Goal: Task Accomplishment & Management: Use online tool/utility

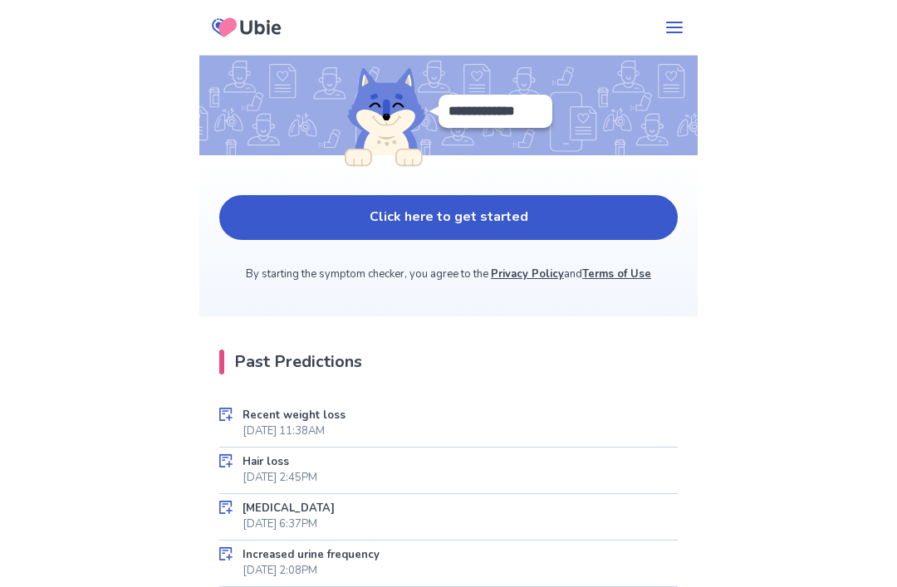
click at [423, 233] on button "Click here to get started" at bounding box center [448, 217] width 458 height 45
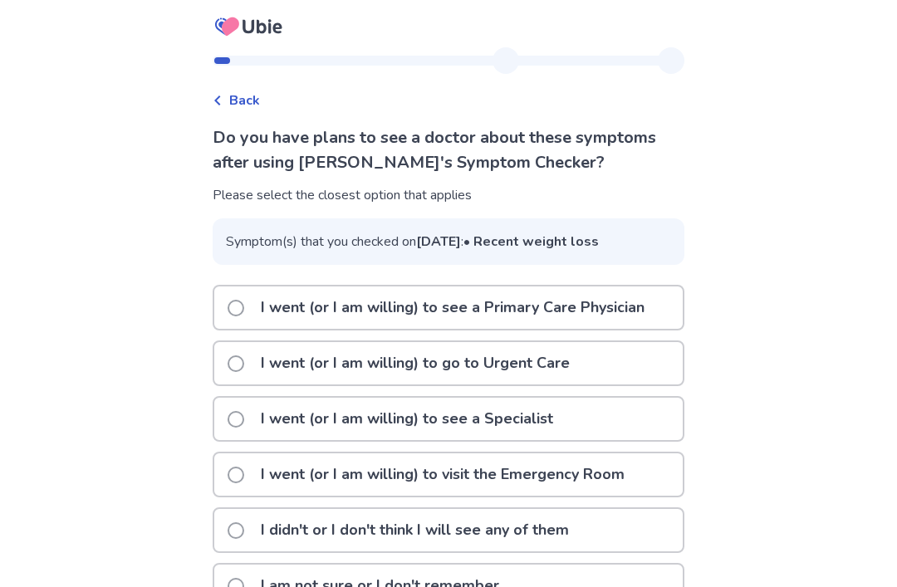
scroll to position [39, 0]
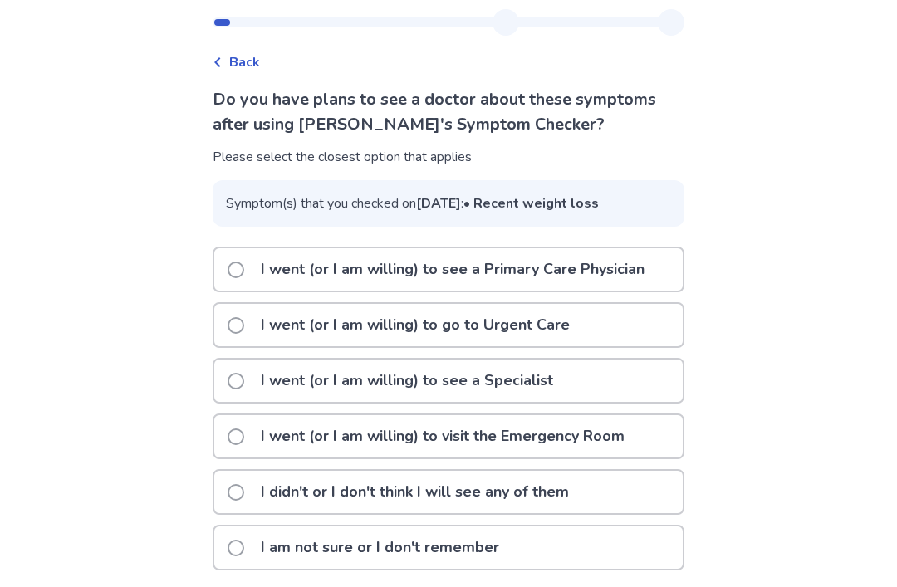
click at [244, 556] on span at bounding box center [235, 548] width 17 height 17
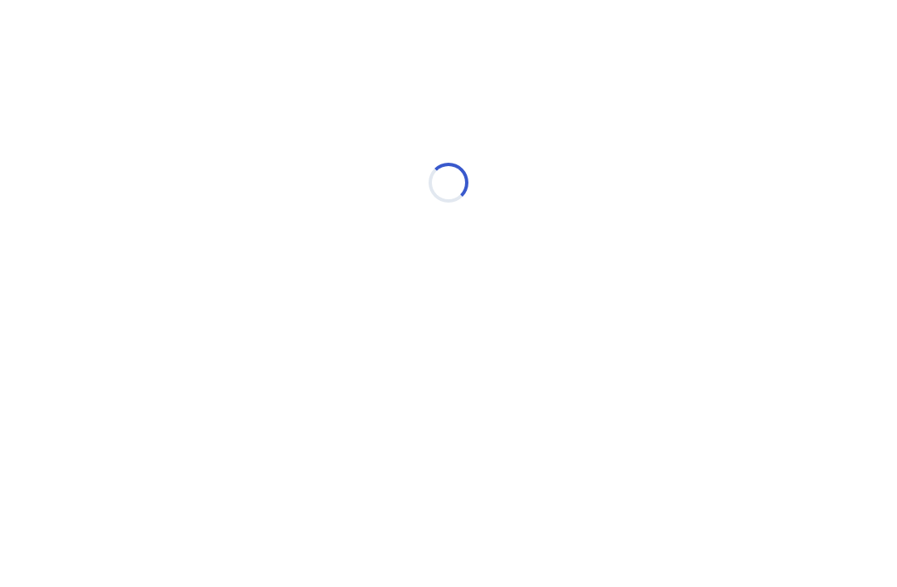
scroll to position [0, 0]
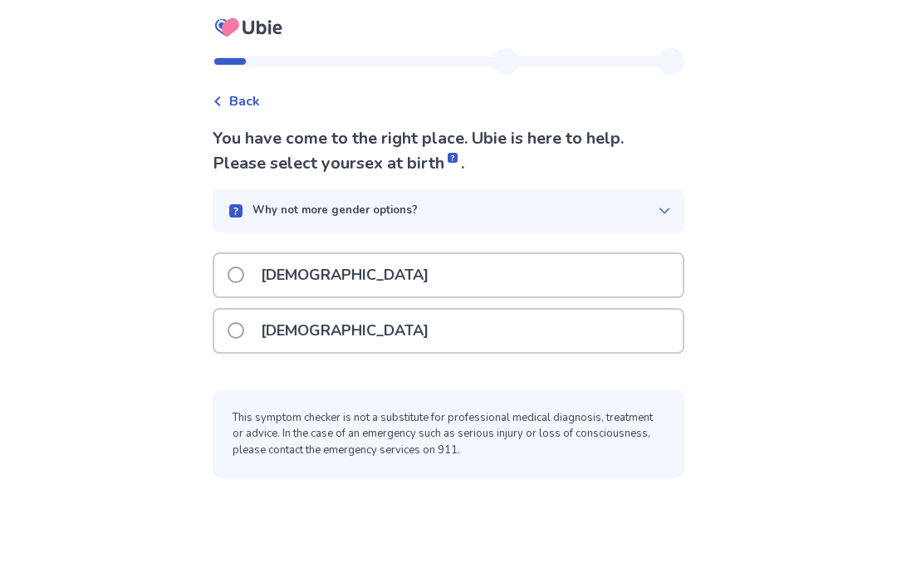
click at [244, 325] on span at bounding box center [235, 330] width 17 height 17
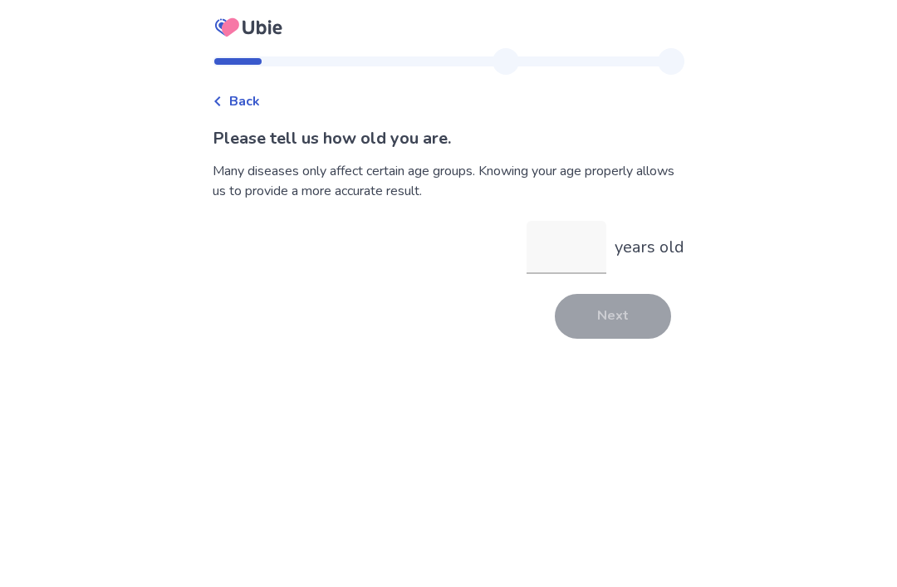
click at [556, 235] on input "years old" at bounding box center [566, 247] width 80 height 53
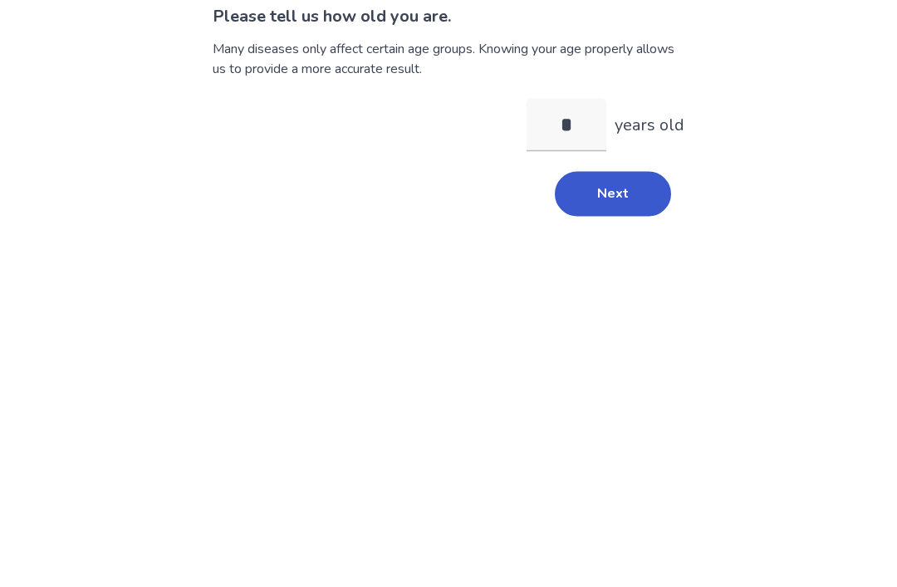
type input "**"
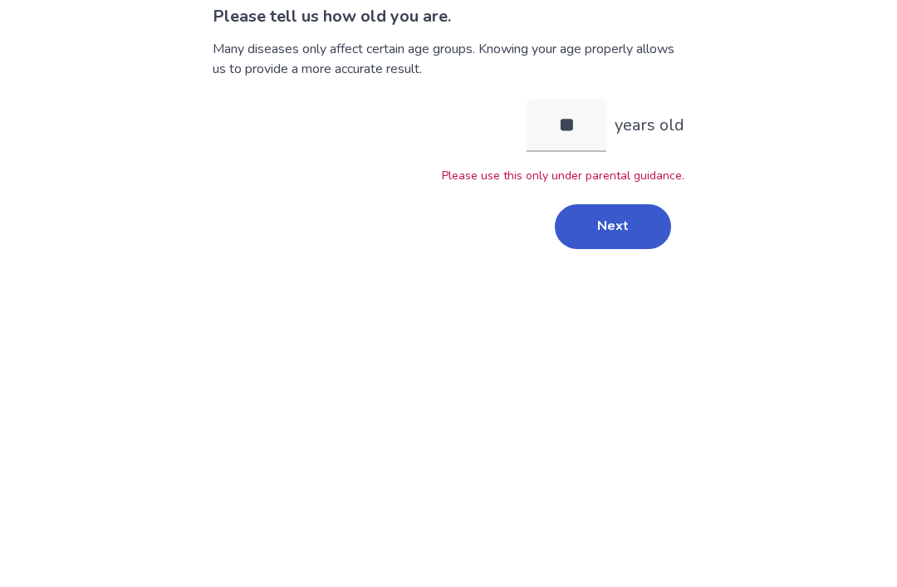
click at [614, 326] on button "Next" at bounding box center [613, 348] width 116 height 45
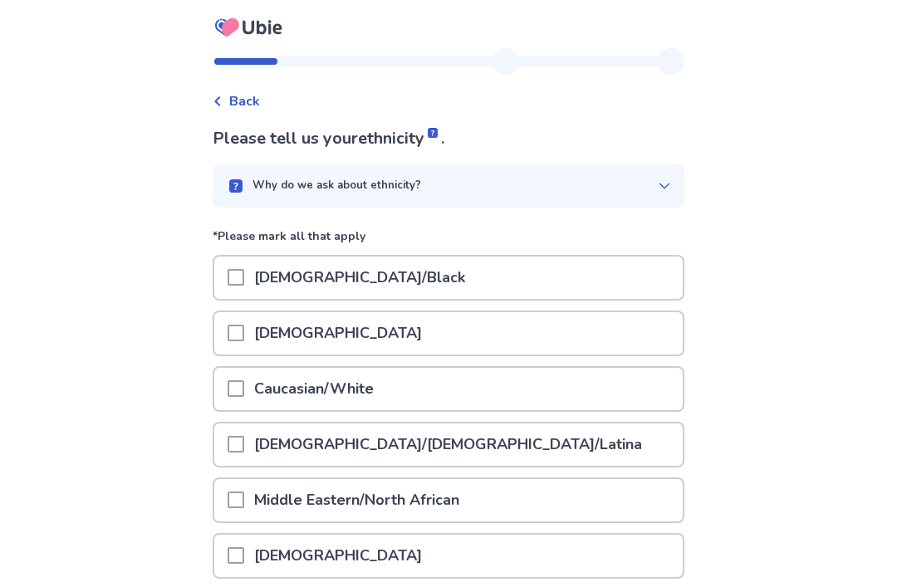
click at [244, 384] on span at bounding box center [235, 388] width 17 height 17
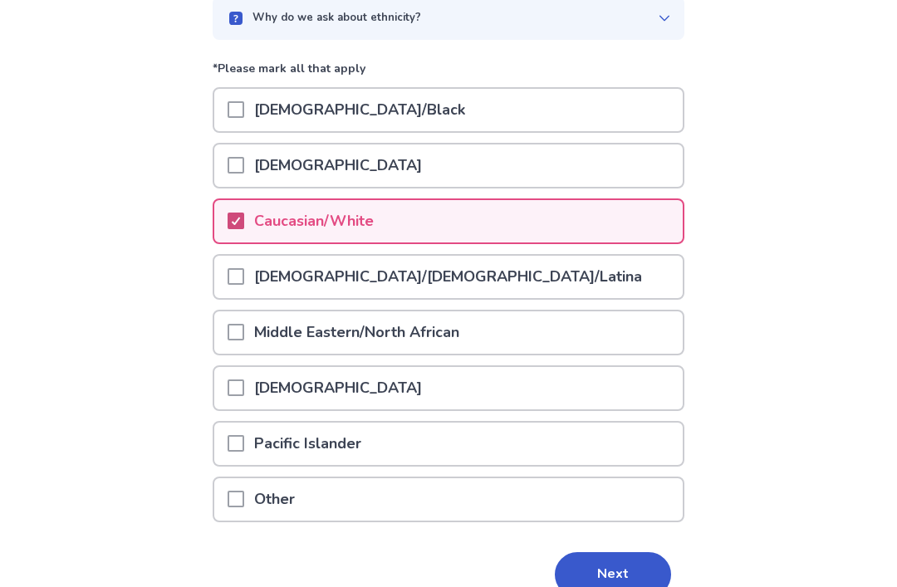
scroll to position [197, 0]
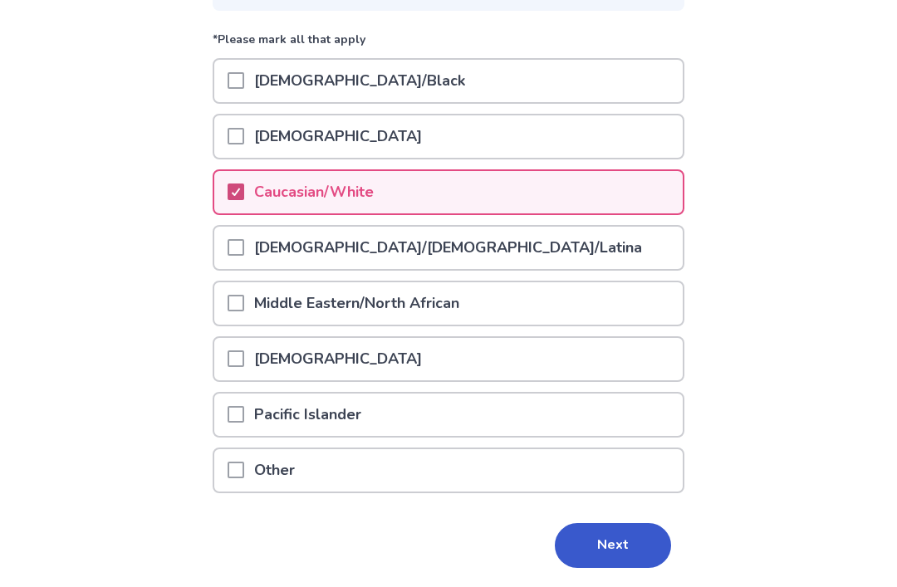
click at [583, 535] on button "Next" at bounding box center [613, 545] width 116 height 45
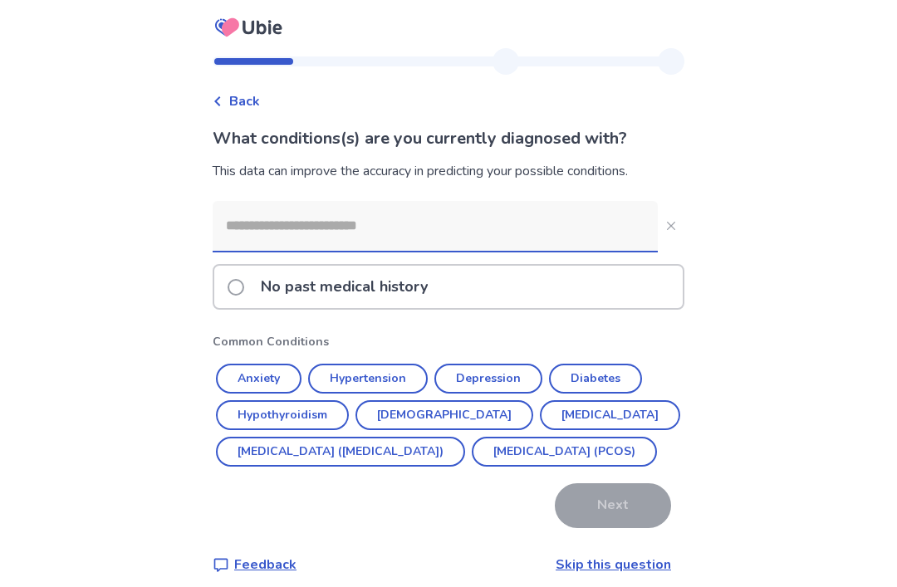
click at [272, 377] on button "Anxiety" at bounding box center [259, 379] width 86 height 30
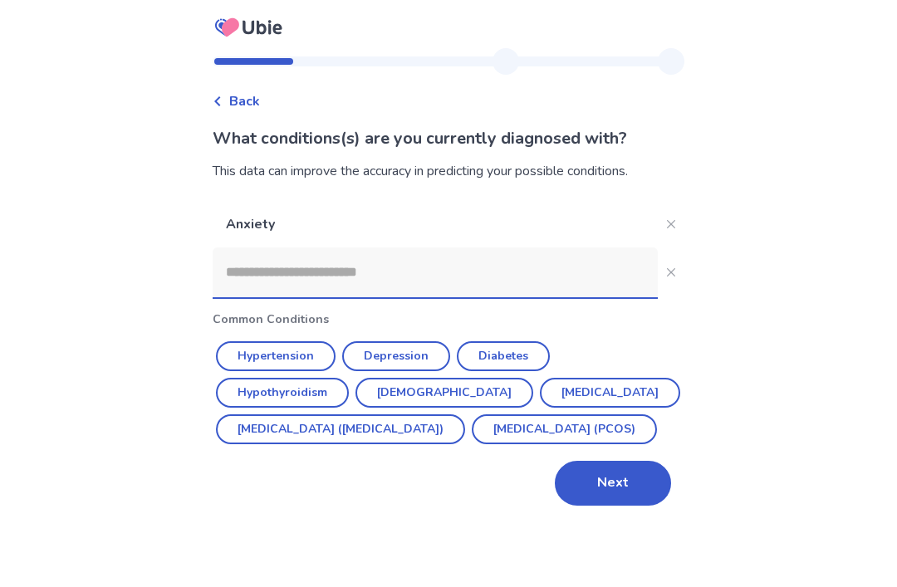
click at [396, 349] on button "Depression" at bounding box center [396, 356] width 108 height 30
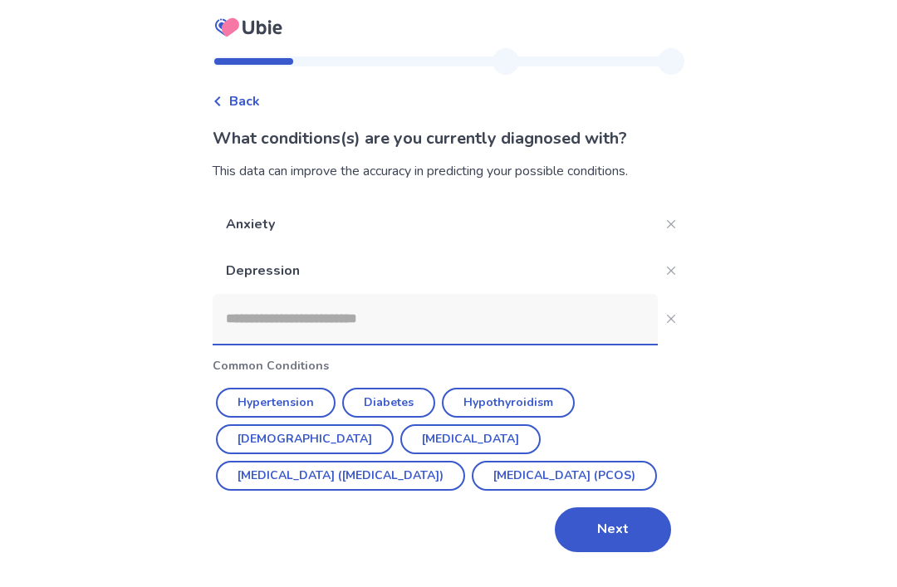
click at [598, 535] on button "Next" at bounding box center [613, 529] width 116 height 45
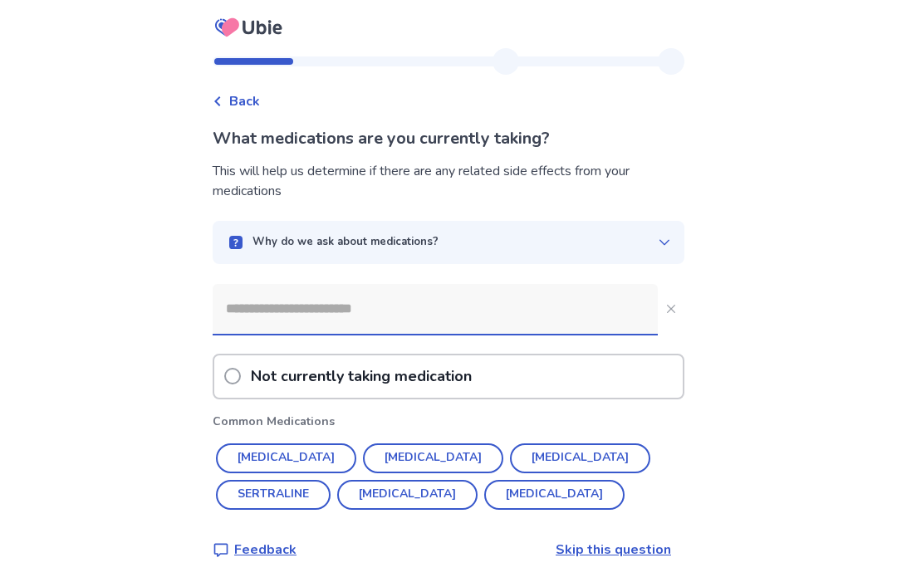
click at [510, 452] on button "[MEDICAL_DATA]" at bounding box center [580, 458] width 140 height 30
type input "******"
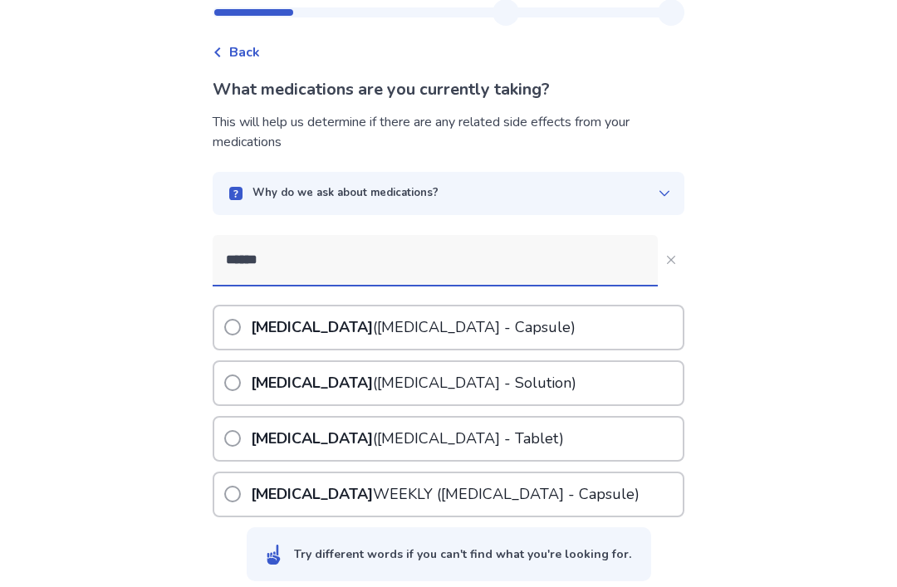
scroll to position [50, 0]
click at [337, 325] on p "[MEDICAL_DATA] ([MEDICAL_DATA] - Capsule)" at bounding box center [412, 327] width 331 height 42
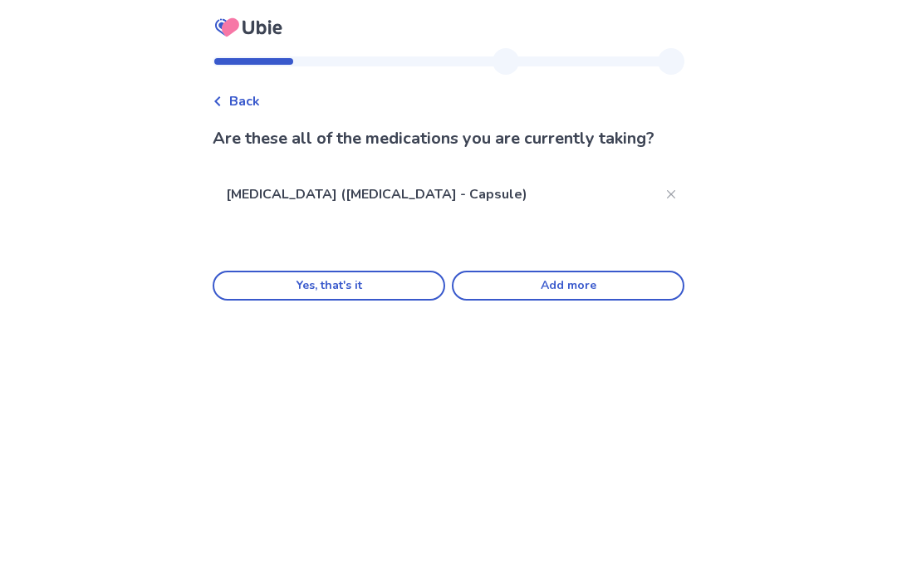
click at [550, 271] on button "Add more" at bounding box center [568, 286] width 232 height 30
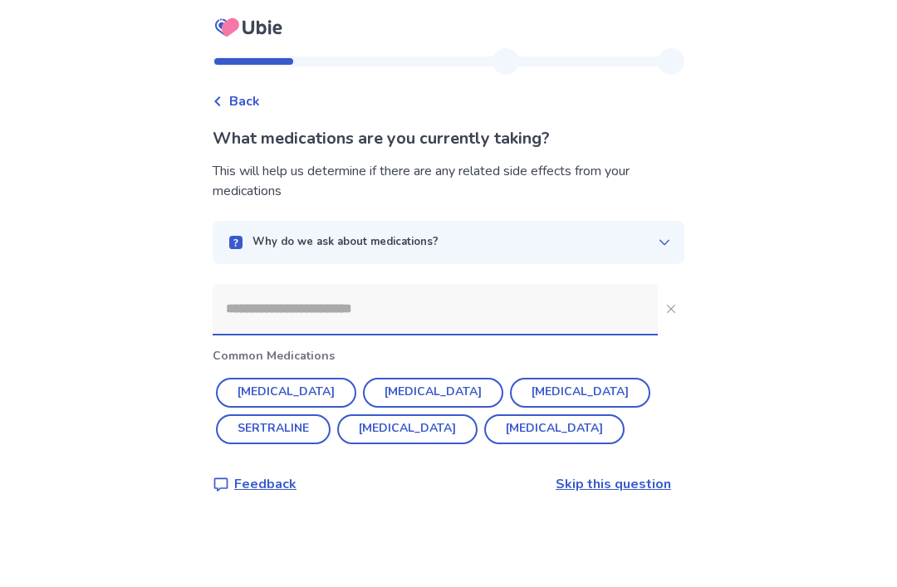
click at [317, 284] on input at bounding box center [435, 309] width 445 height 50
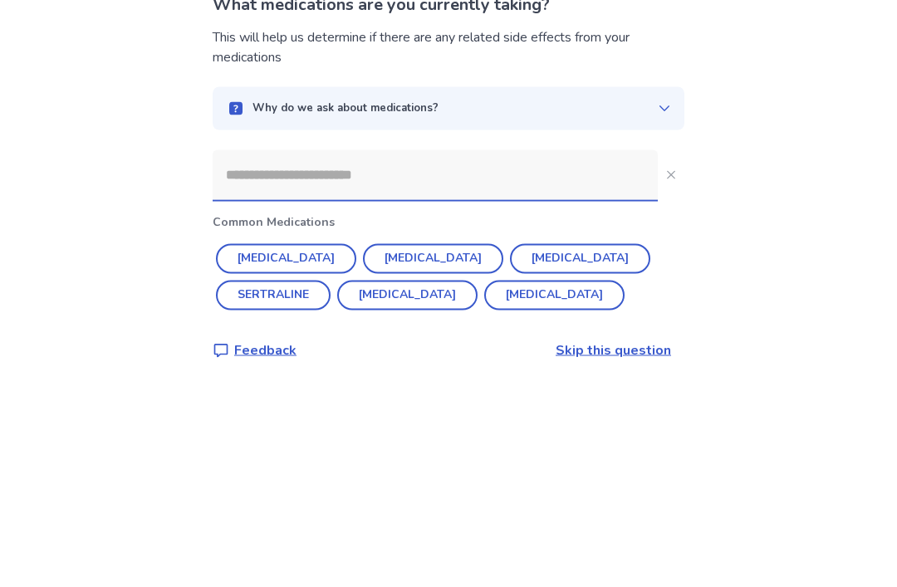
scroll to position [53, 0]
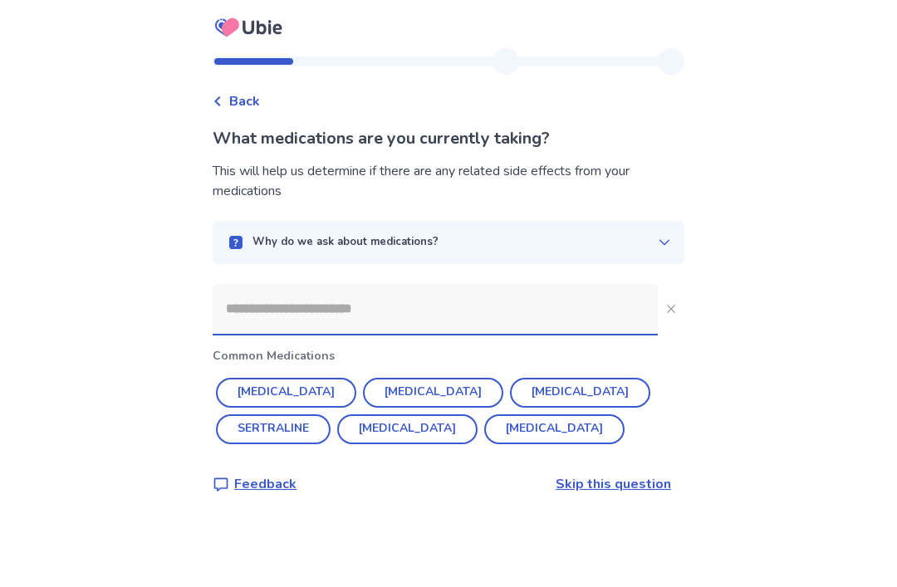
click at [316, 284] on input at bounding box center [435, 309] width 445 height 50
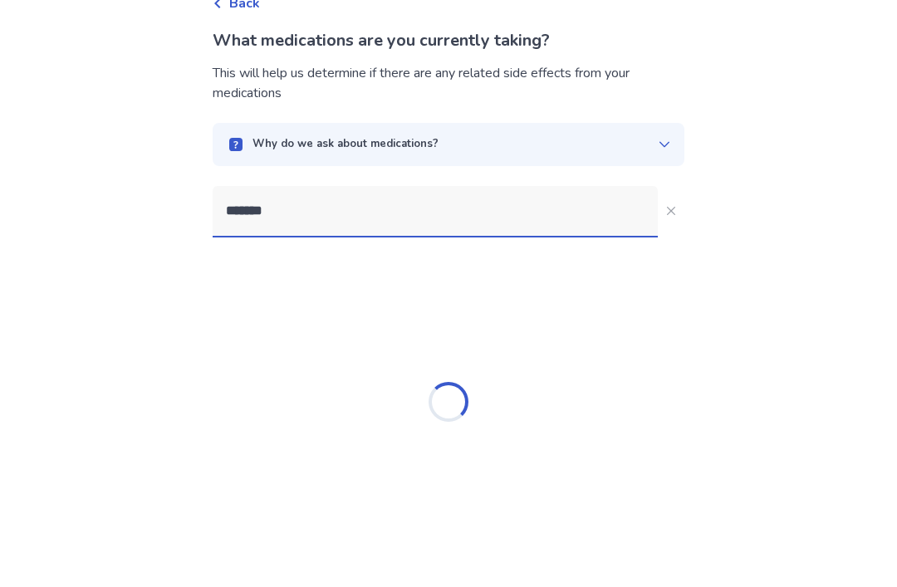
type input "********"
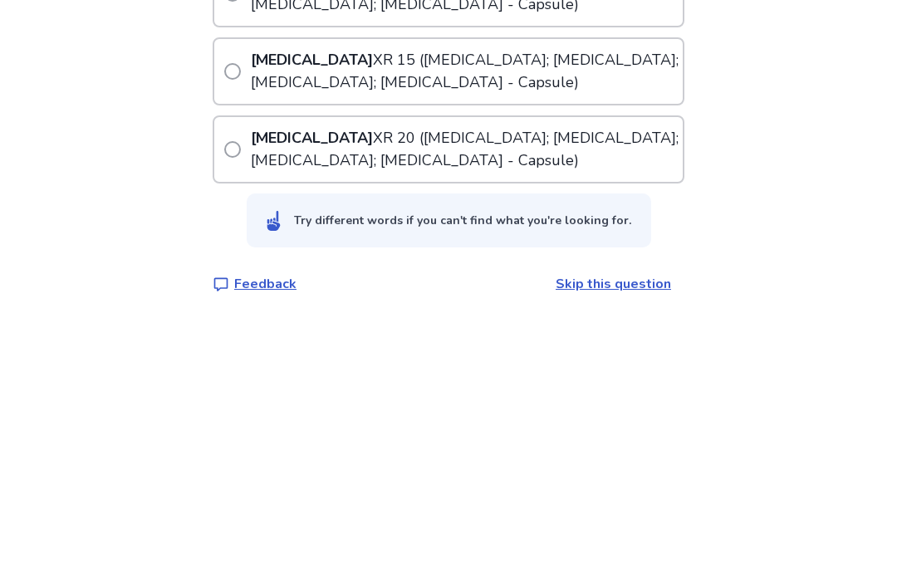
scroll to position [676, 0]
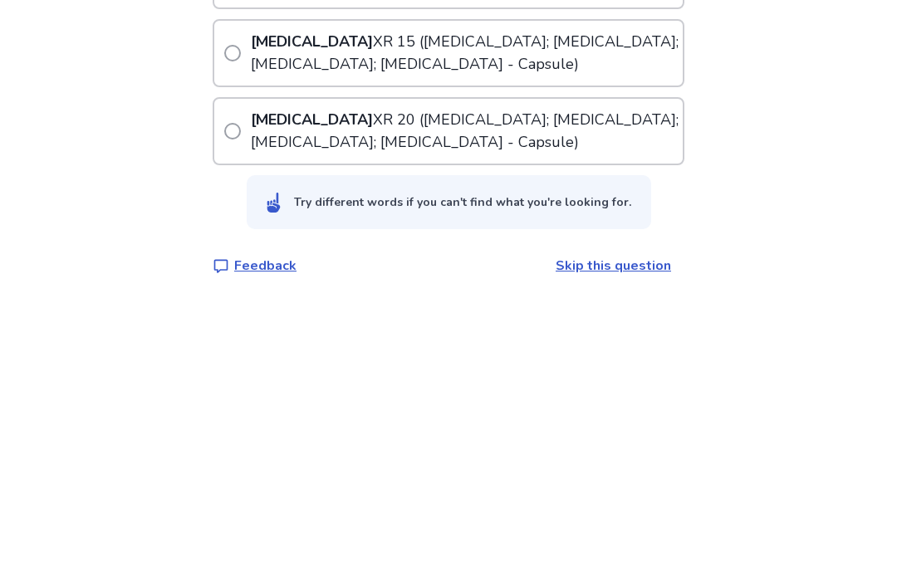
click at [257, 227] on label "[MEDICAL_DATA] ([MEDICAL_DATA]; [MEDICAL_DATA]; [MEDICAL_DATA]; [MEDICAL_DATA] …" at bounding box center [453, 259] width 458 height 65
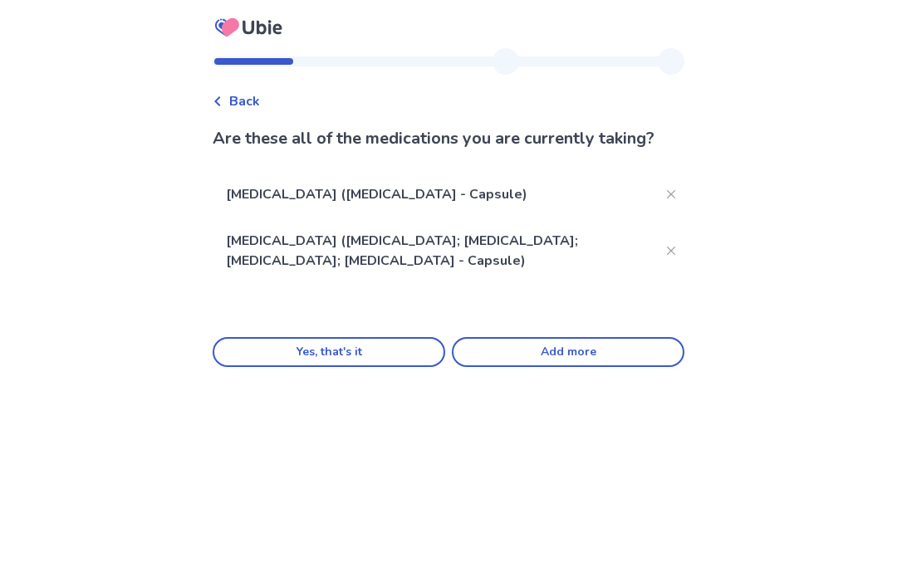
click at [345, 367] on button "Yes, that's it" at bounding box center [329, 352] width 232 height 30
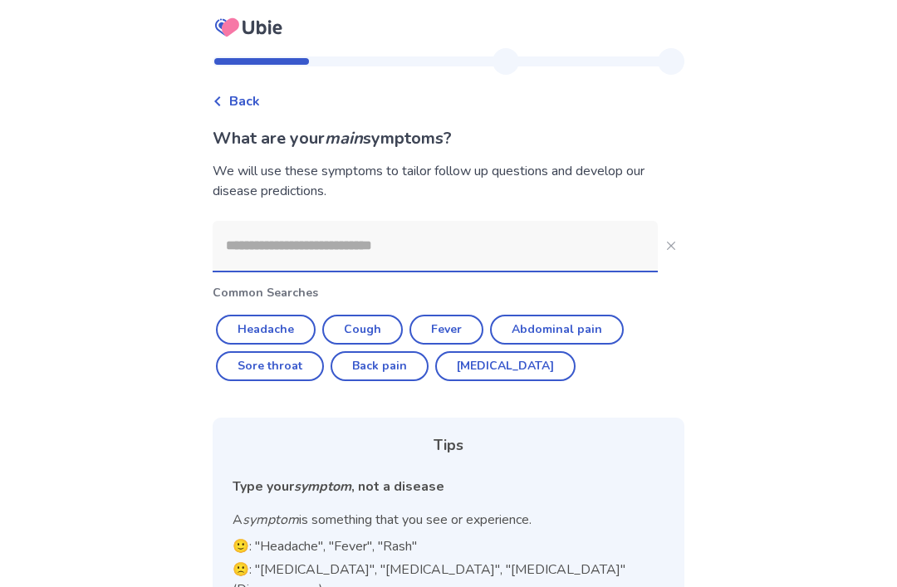
click at [283, 246] on input at bounding box center [435, 246] width 445 height 50
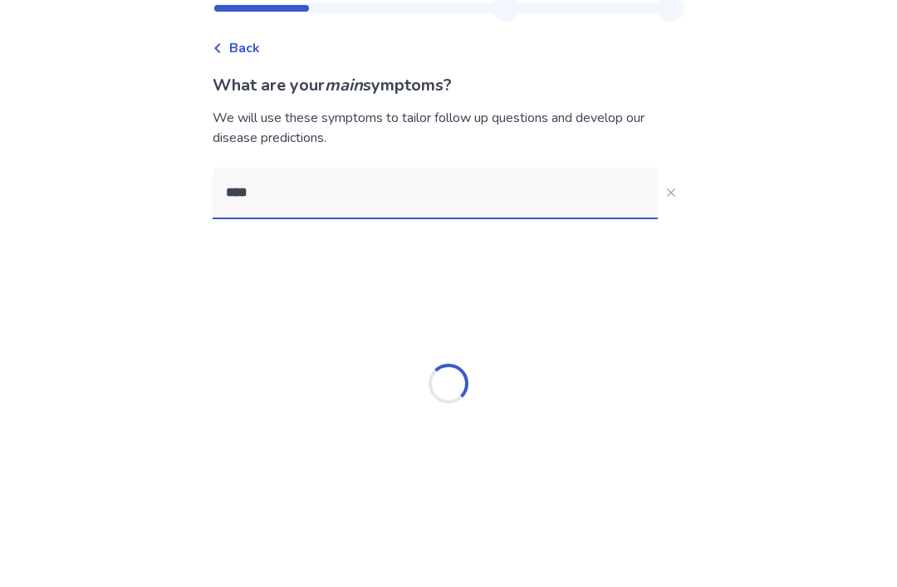
type input "*****"
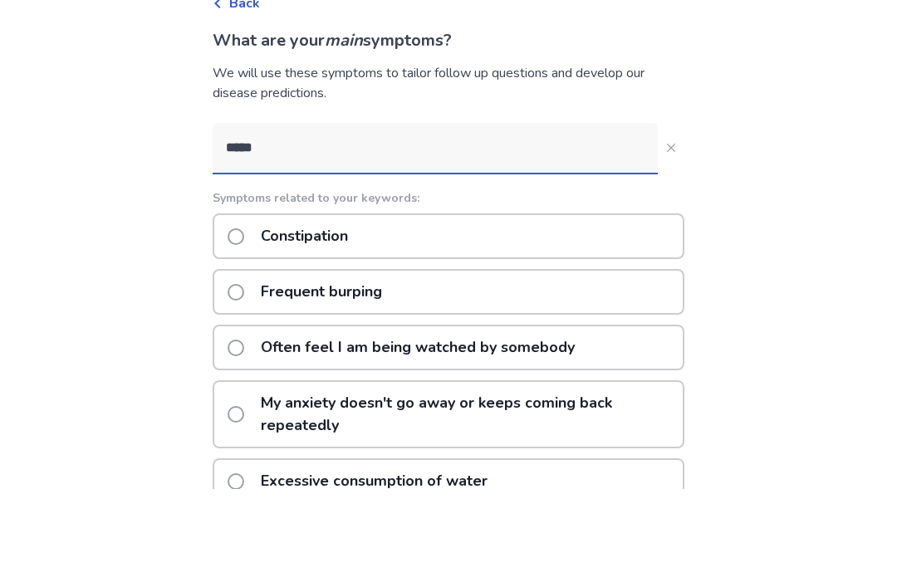
click at [253, 313] on label "Constipation" at bounding box center [292, 334] width 130 height 42
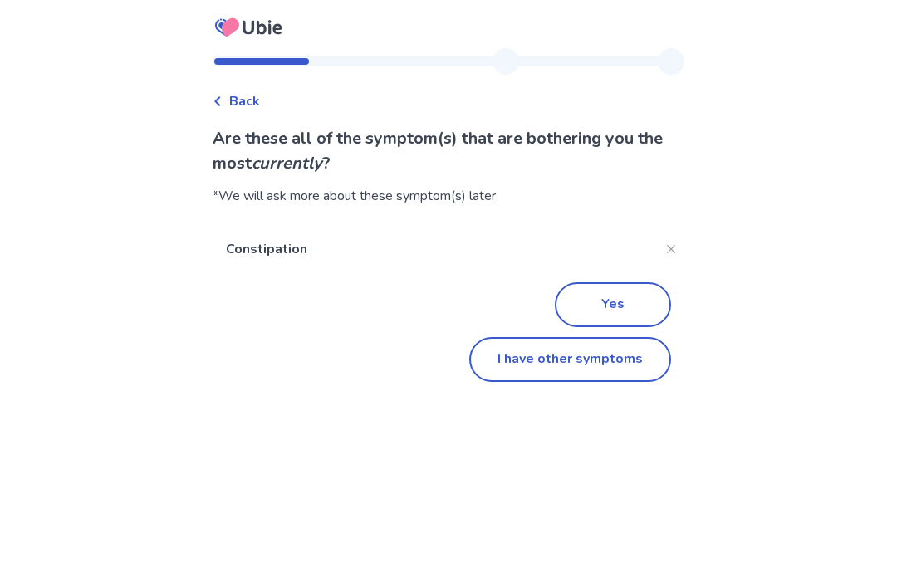
click at [573, 299] on button "Yes" at bounding box center [613, 304] width 116 height 45
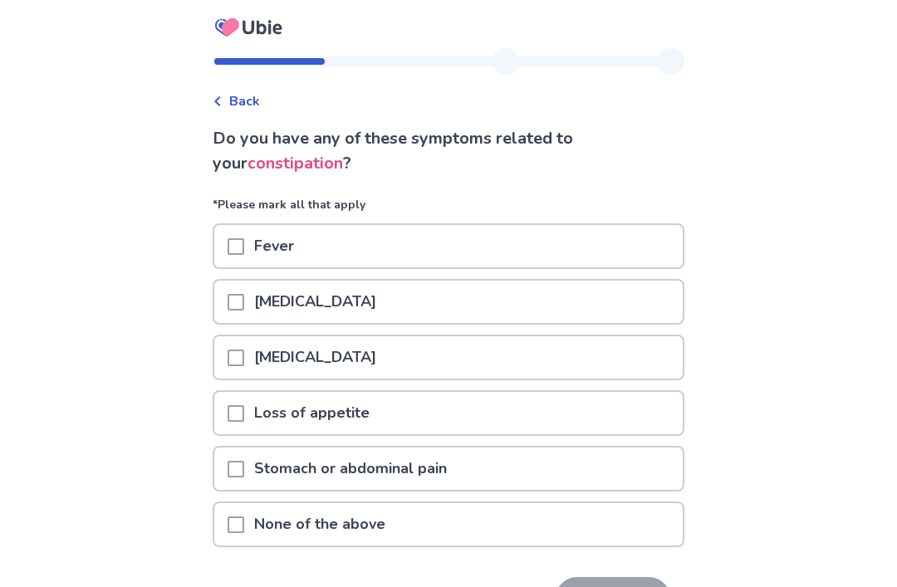
click at [244, 426] on div at bounding box center [235, 413] width 17 height 42
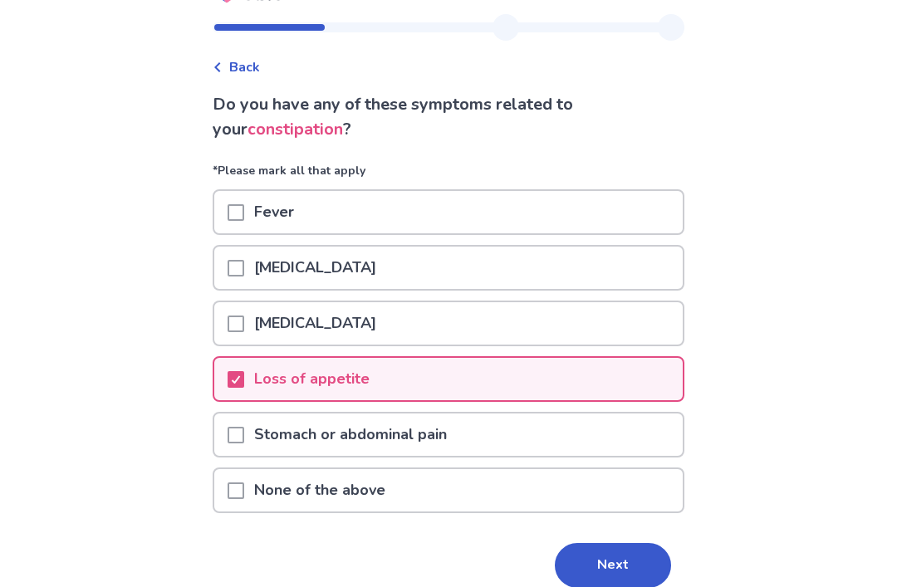
scroll to position [34, 0]
click at [601, 580] on button "Next" at bounding box center [613, 565] width 116 height 45
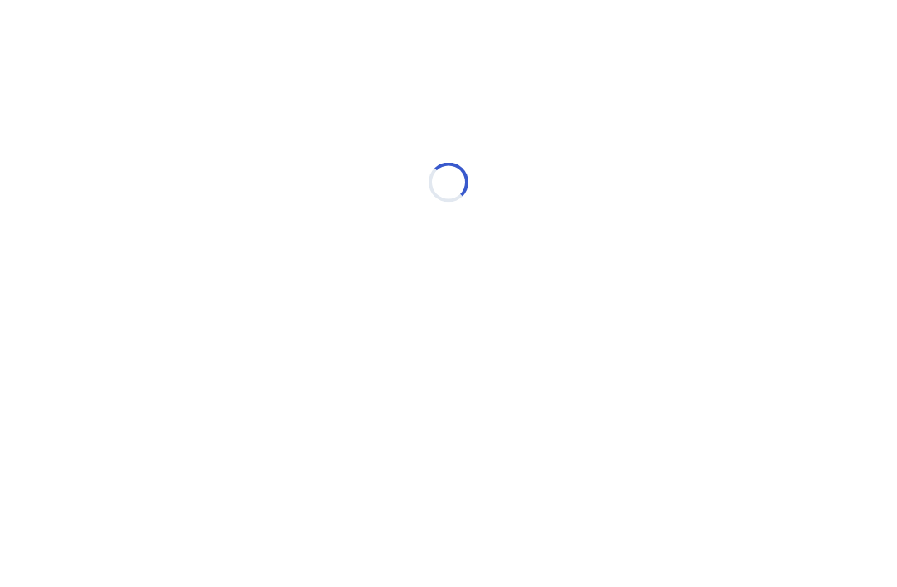
scroll to position [0, 0]
select select "*"
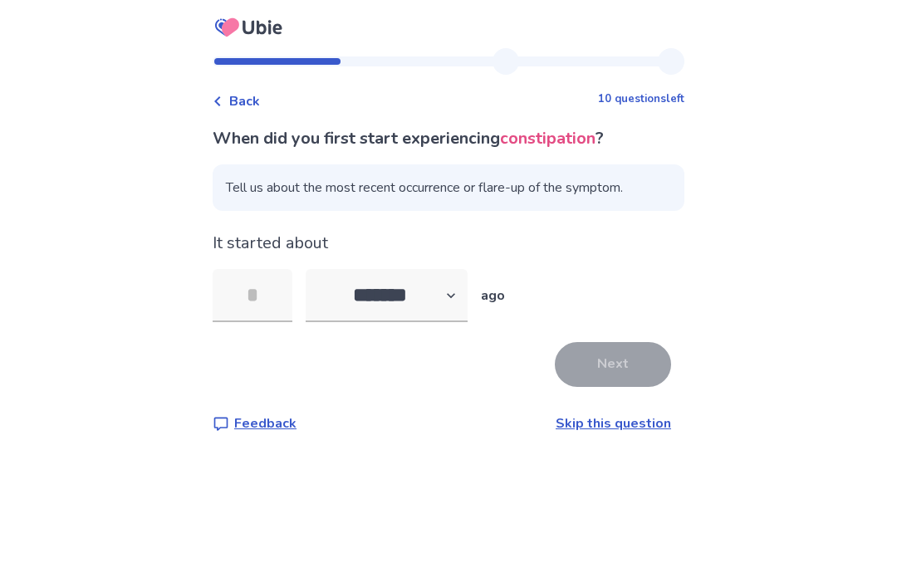
click at [252, 271] on input "tel" at bounding box center [253, 295] width 80 height 53
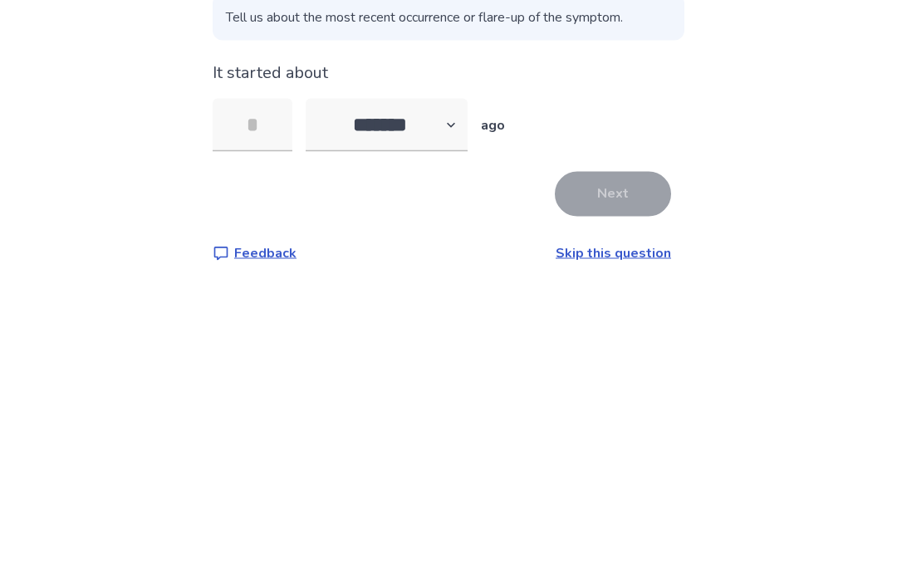
type input "*"
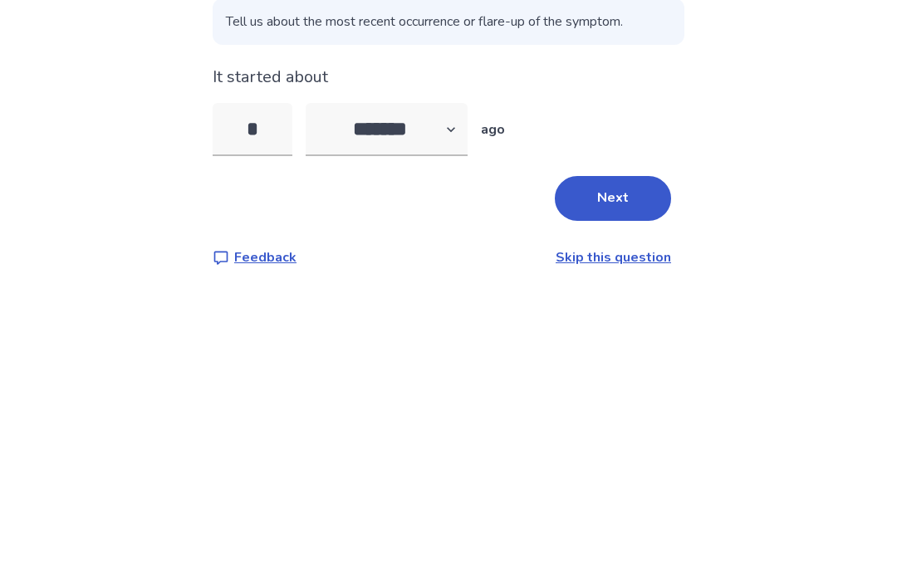
click at [598, 342] on button "Next" at bounding box center [613, 364] width 116 height 45
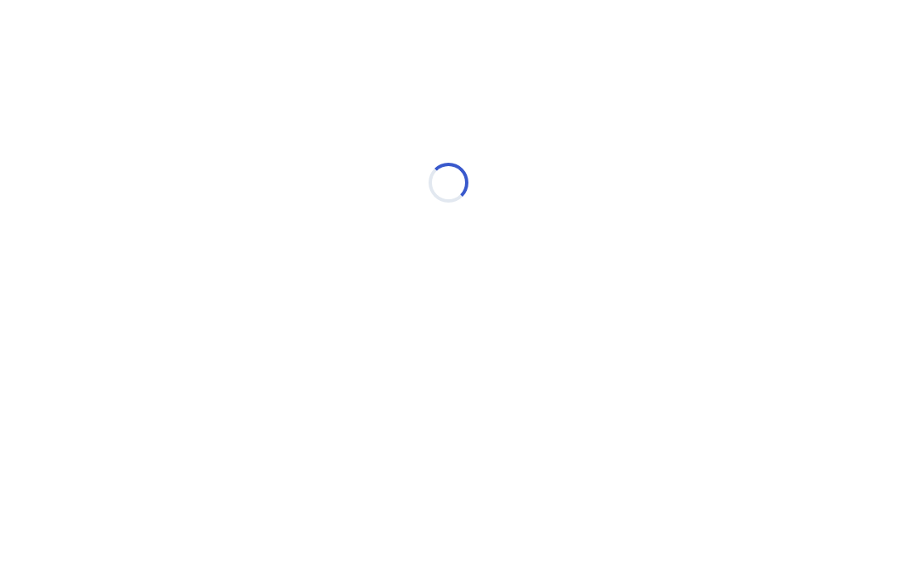
select select "*"
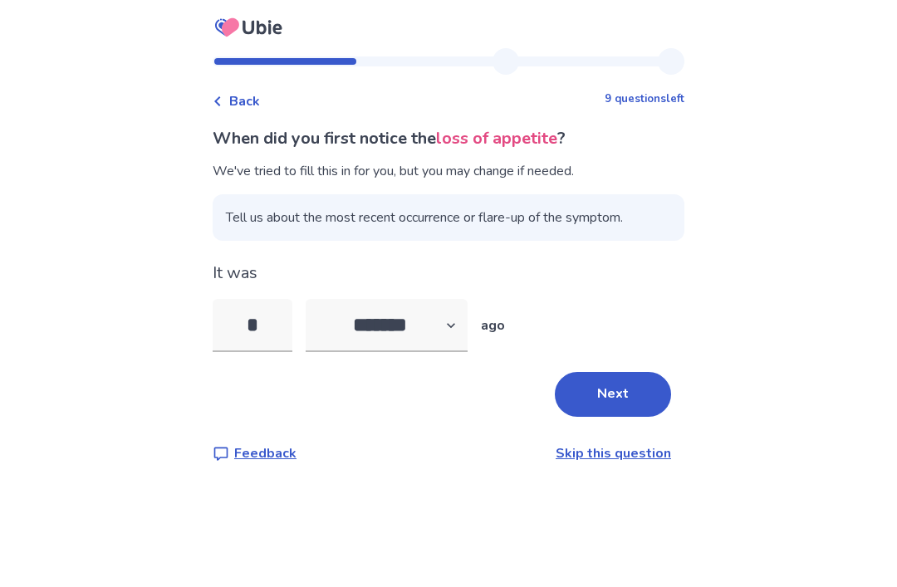
click at [277, 311] on input "*" at bounding box center [253, 325] width 80 height 53
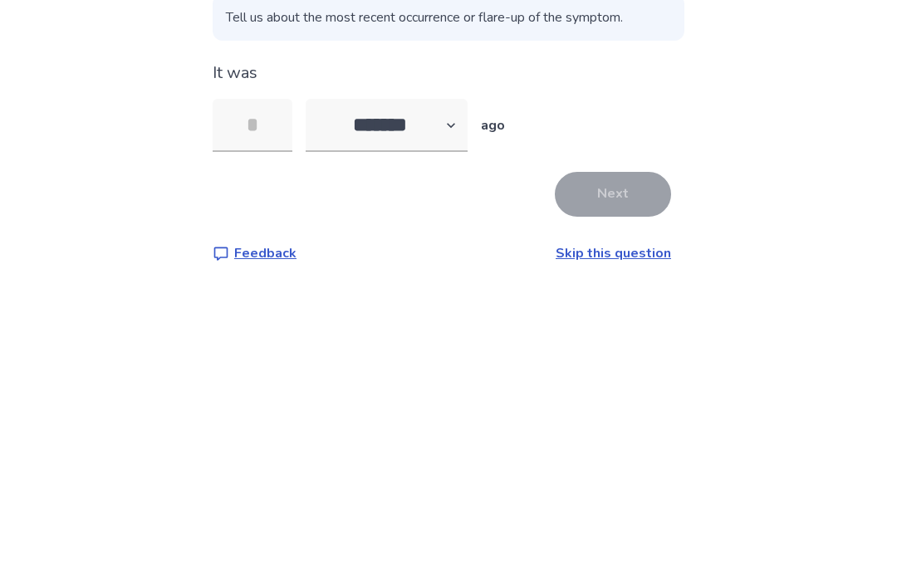
type input "*"
click at [598, 372] on button "Next" at bounding box center [613, 394] width 116 height 45
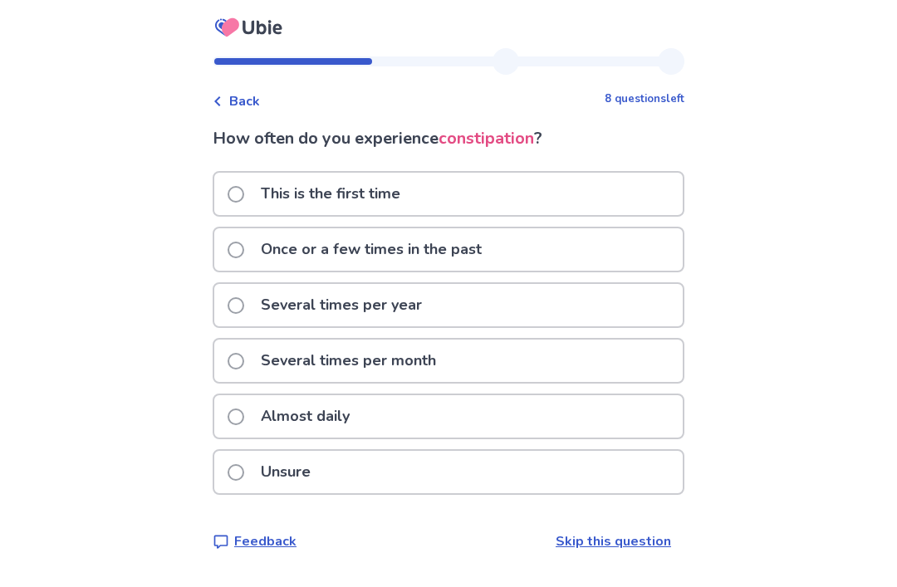
click at [239, 302] on span at bounding box center [235, 305] width 17 height 17
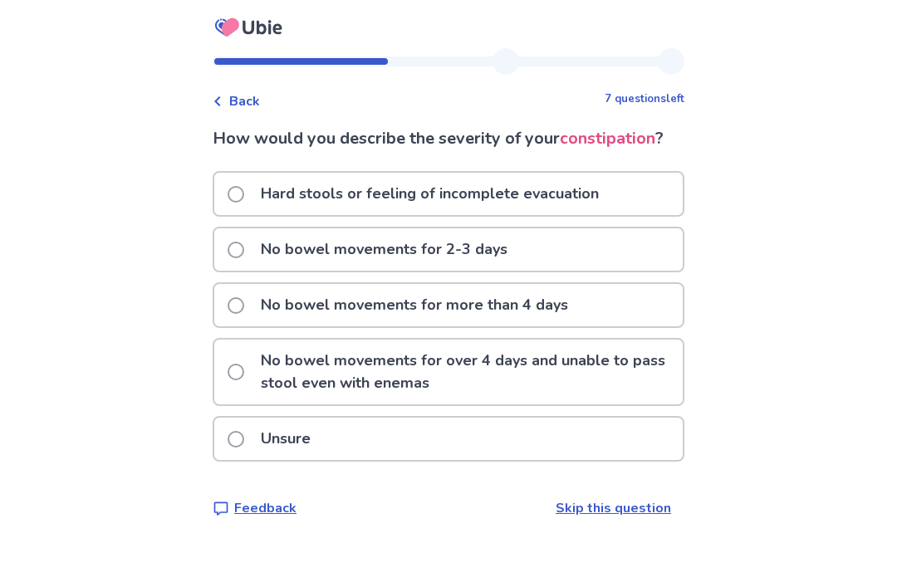
click at [244, 252] on span at bounding box center [235, 250] width 17 height 17
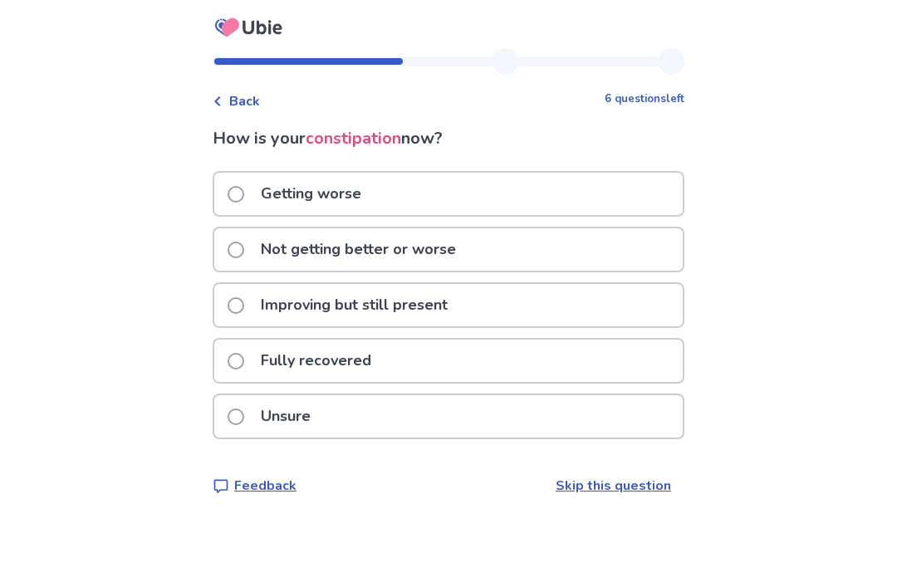
click at [244, 251] on span at bounding box center [235, 250] width 17 height 17
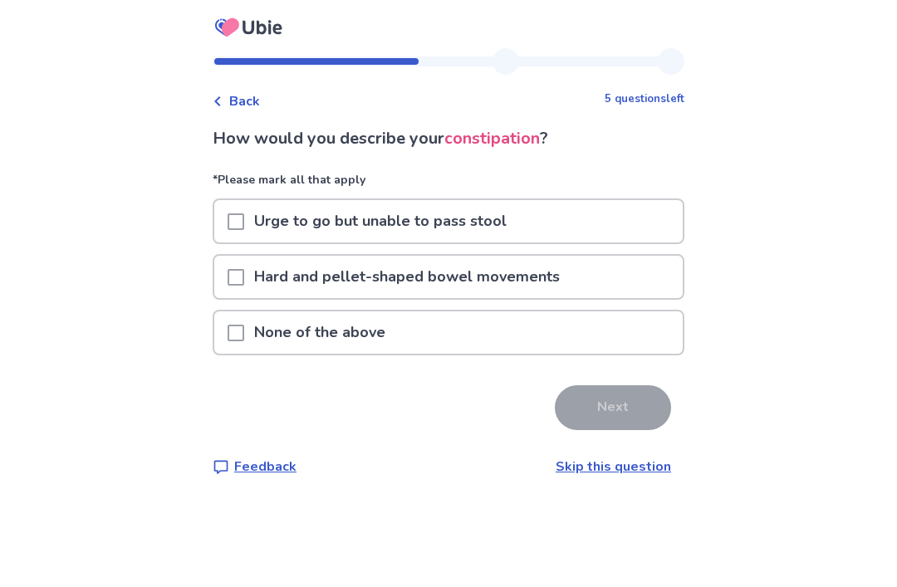
click at [244, 227] on span at bounding box center [235, 221] width 17 height 17
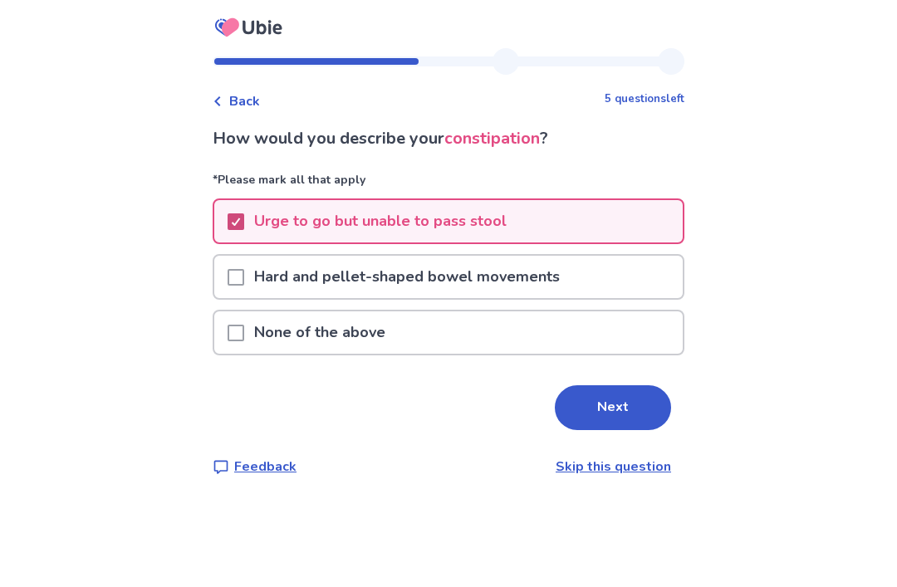
click at [244, 273] on span at bounding box center [235, 277] width 17 height 17
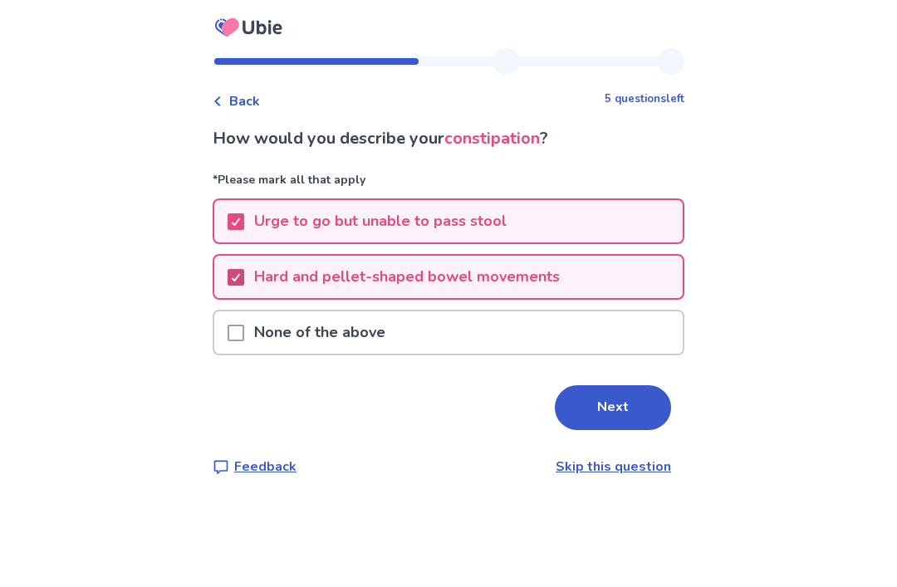
click at [591, 412] on button "Next" at bounding box center [613, 407] width 116 height 45
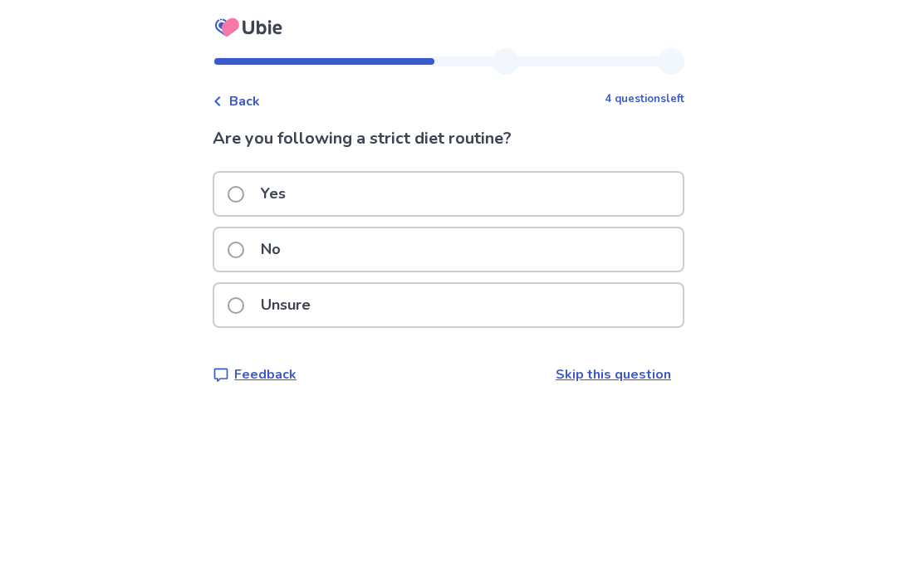
click at [239, 190] on span at bounding box center [235, 194] width 17 height 17
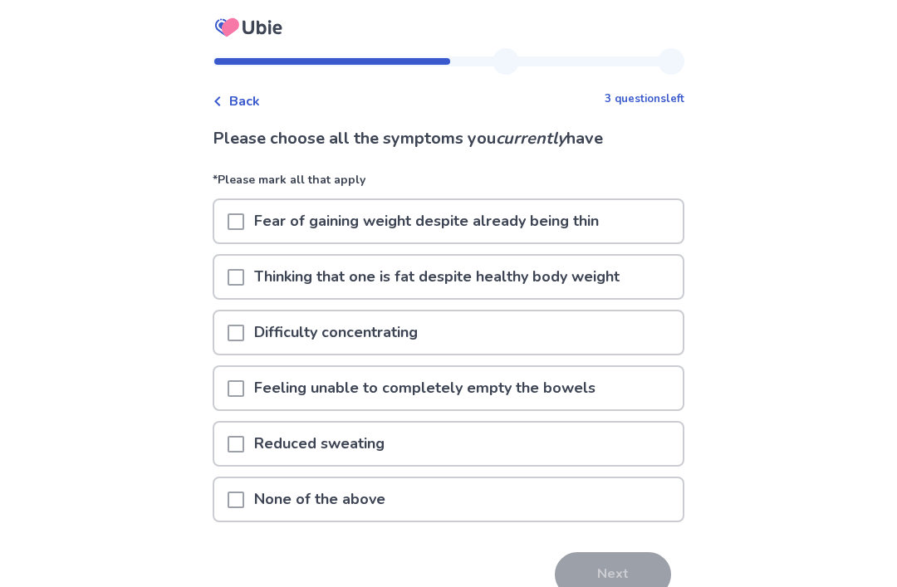
click at [244, 264] on div at bounding box center [235, 277] width 17 height 42
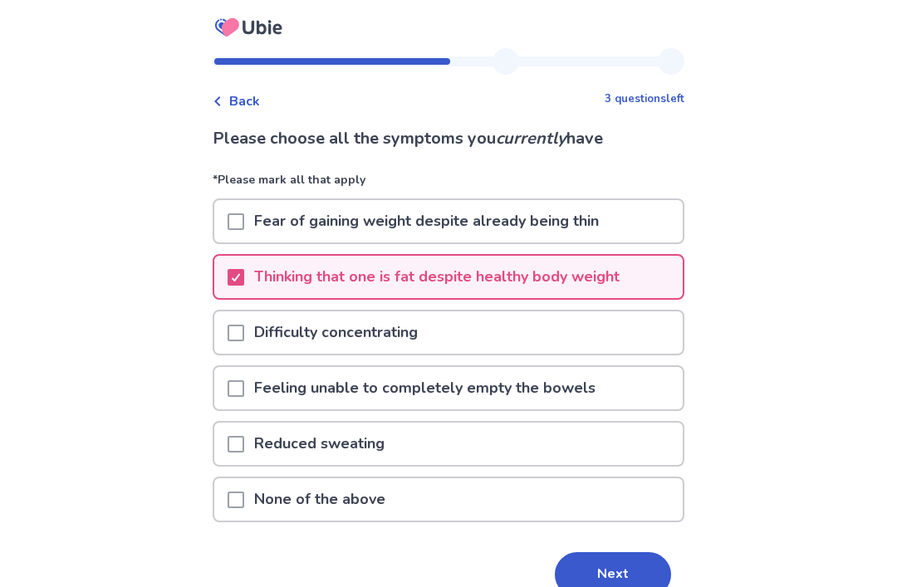
click at [244, 322] on div at bounding box center [235, 332] width 17 height 42
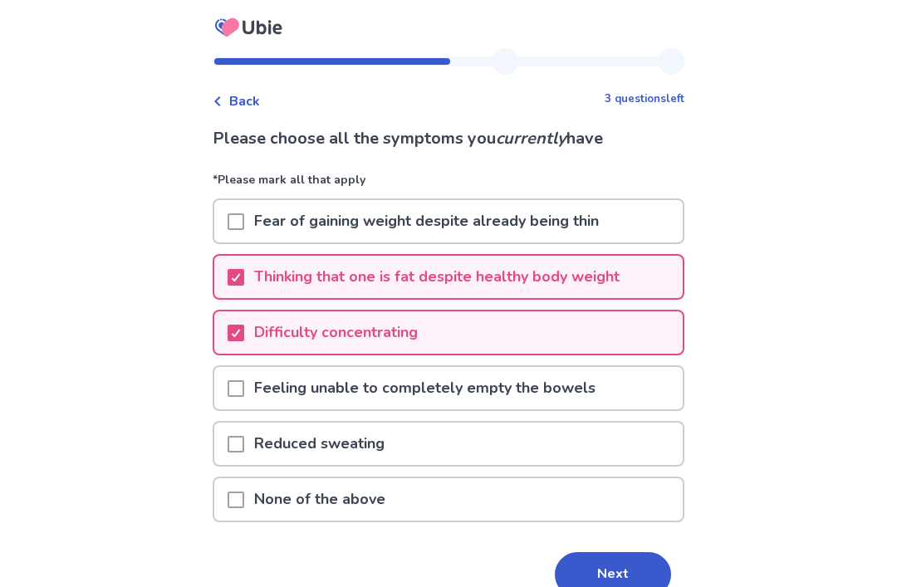
click at [244, 213] on span at bounding box center [235, 221] width 17 height 17
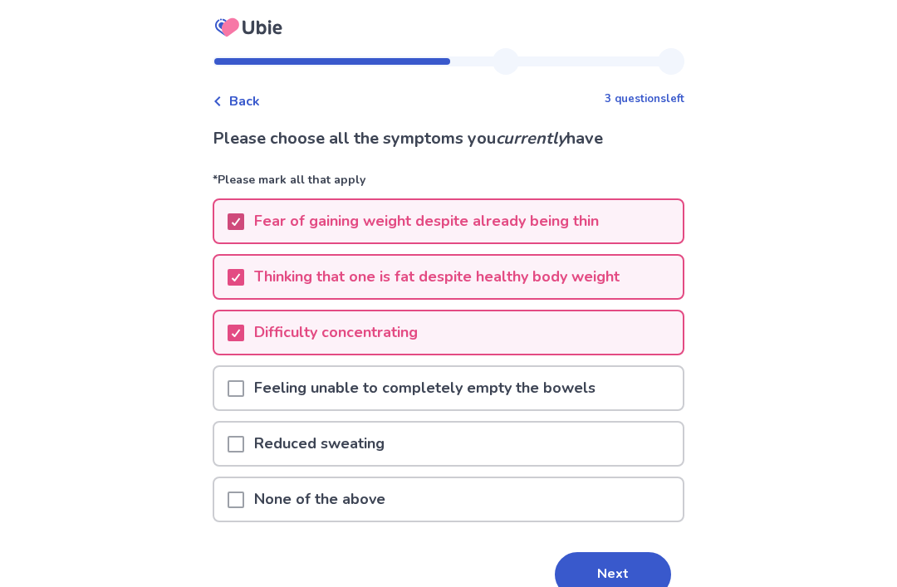
click at [584, 552] on button "Next" at bounding box center [613, 574] width 116 height 45
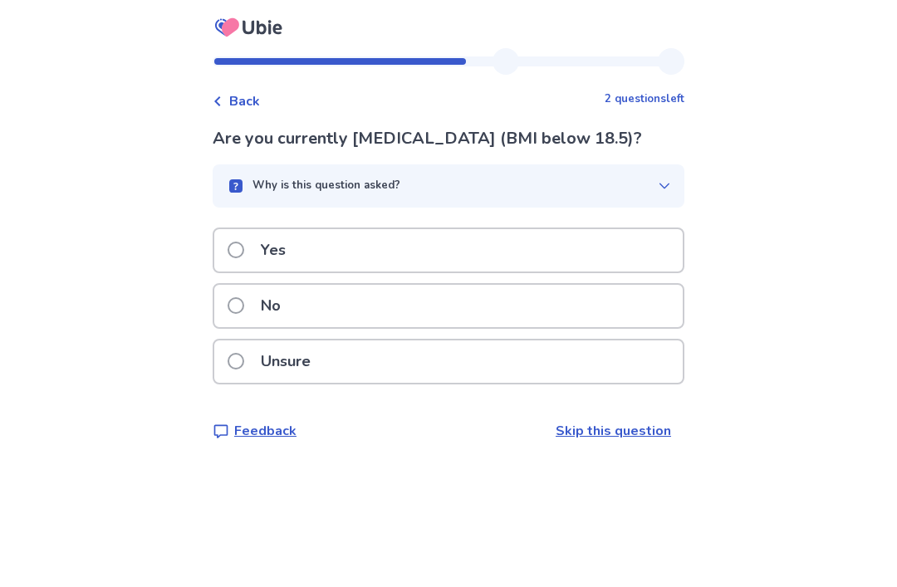
click at [244, 298] on span at bounding box center [235, 305] width 17 height 17
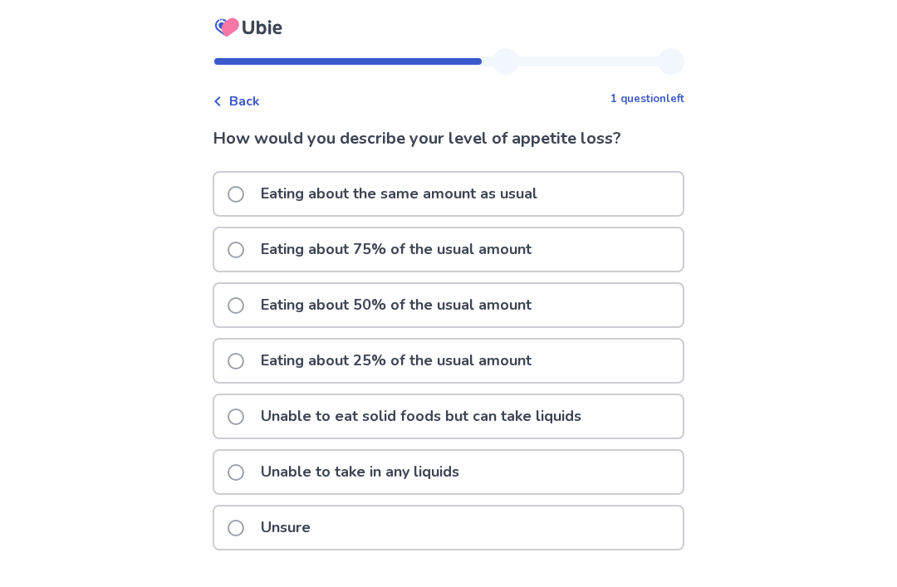
click at [244, 308] on span at bounding box center [235, 305] width 17 height 17
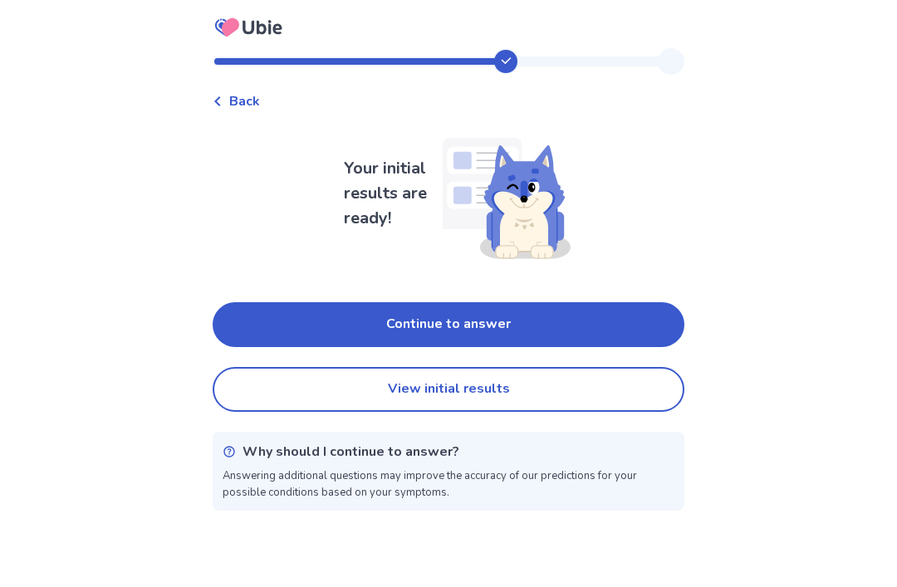
click at [2, 581] on div "Back Your initial results are ready! Continue to answer View initial results Wh…" at bounding box center [448, 293] width 897 height 587
click at [340, 316] on button "Continue to answer" at bounding box center [449, 324] width 472 height 45
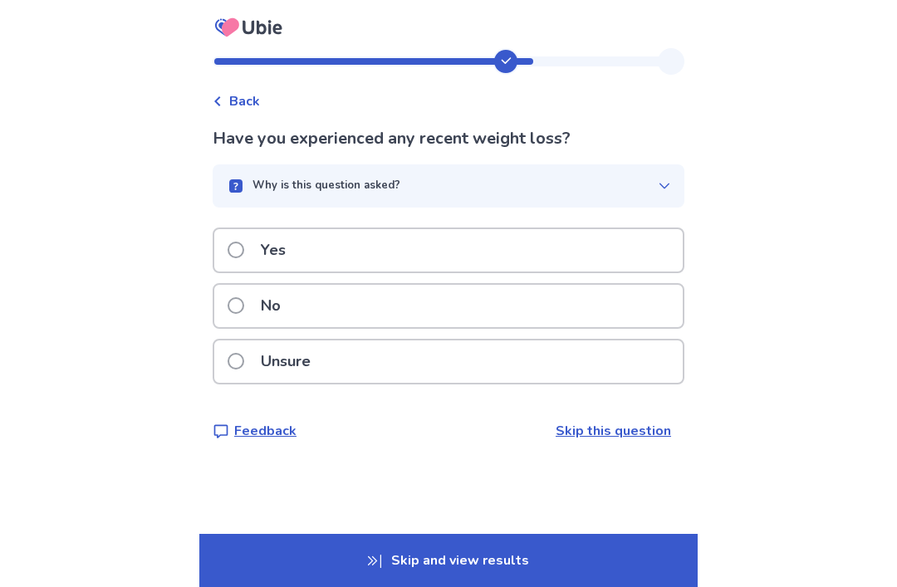
click at [239, 244] on span at bounding box center [235, 250] width 17 height 17
click at [633, 181] on div "Why is this question asked?" at bounding box center [442, 186] width 432 height 17
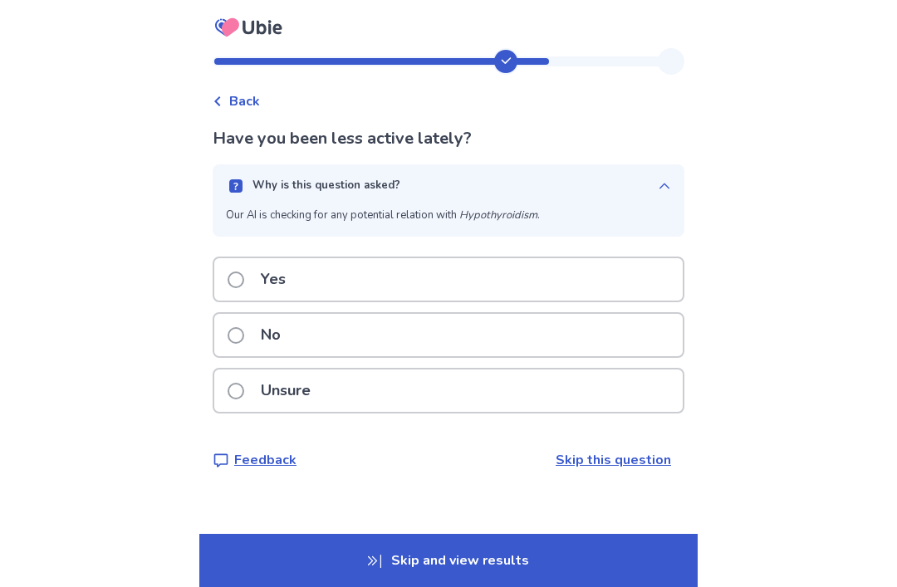
click at [436, 388] on div "Unsure" at bounding box center [448, 390] width 468 height 42
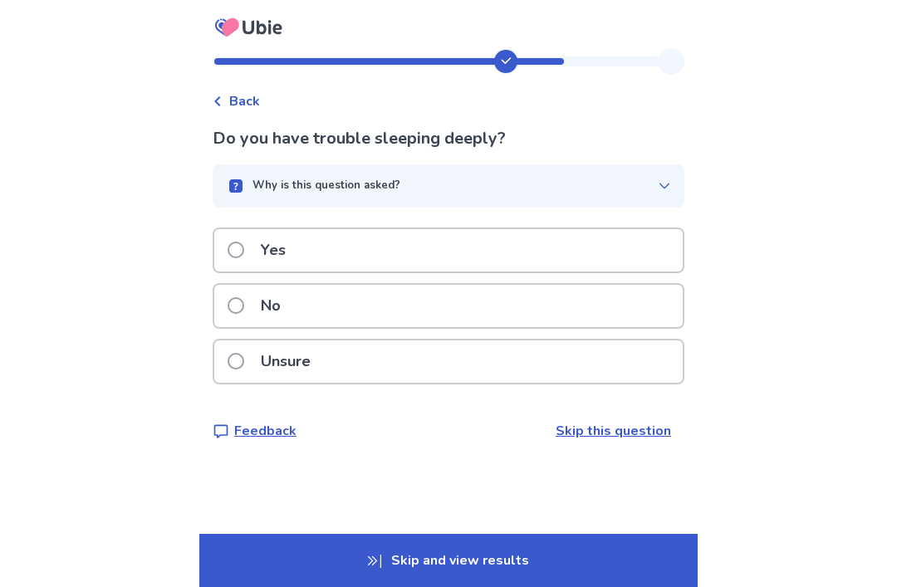
click at [563, 356] on div "Unsure" at bounding box center [448, 361] width 468 height 42
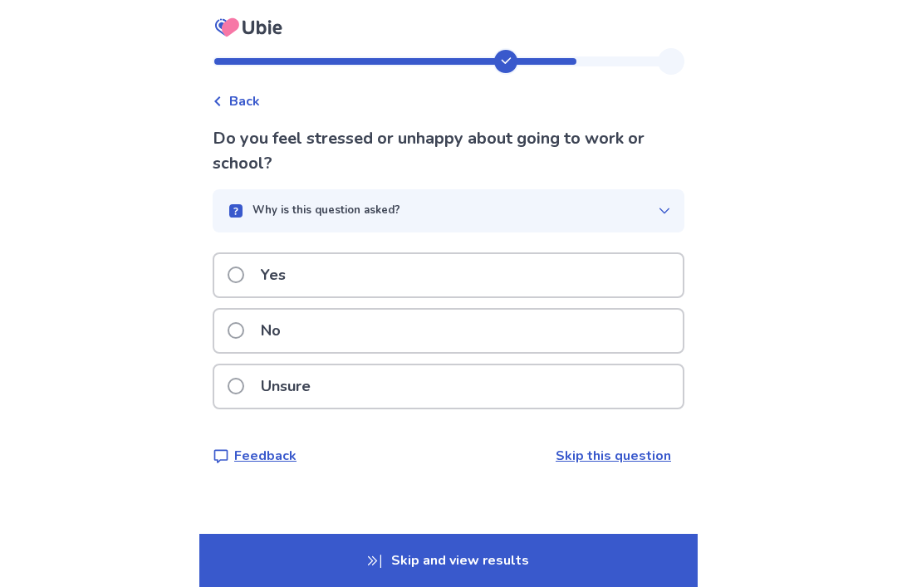
click at [658, 205] on icon "button" at bounding box center [664, 210] width 13 height 13
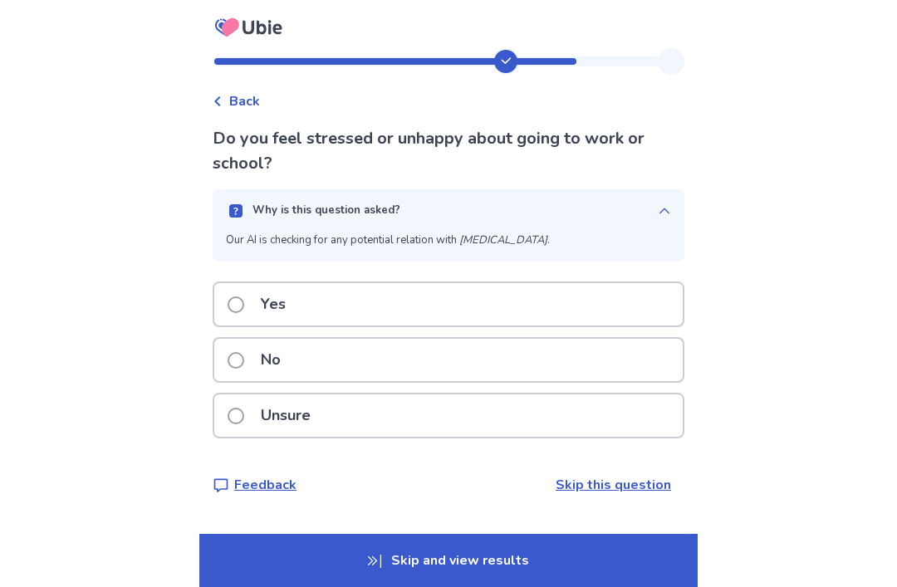
click at [645, 214] on div "Why is this question asked?" at bounding box center [442, 211] width 432 height 17
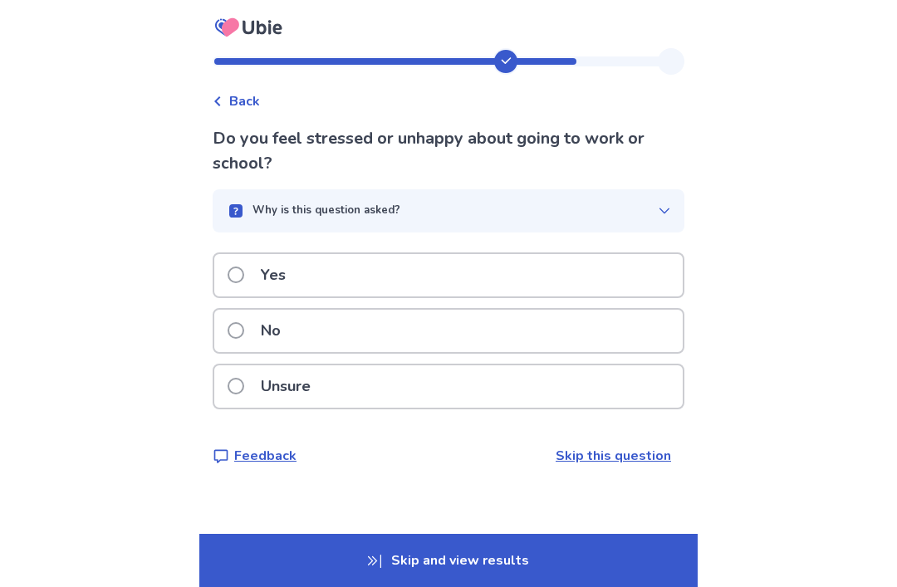
click at [560, 335] on div "No" at bounding box center [448, 331] width 468 height 42
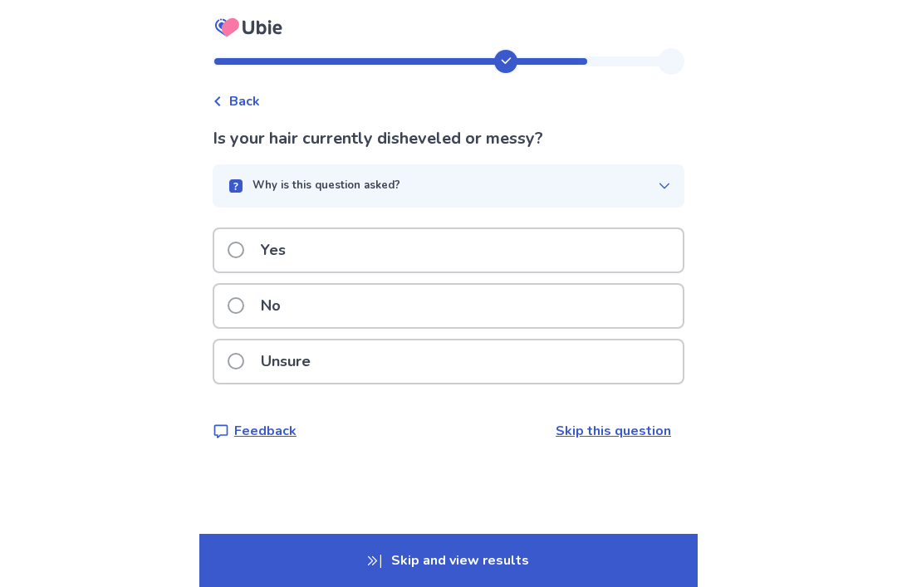
click at [658, 179] on icon "button" at bounding box center [664, 185] width 13 height 13
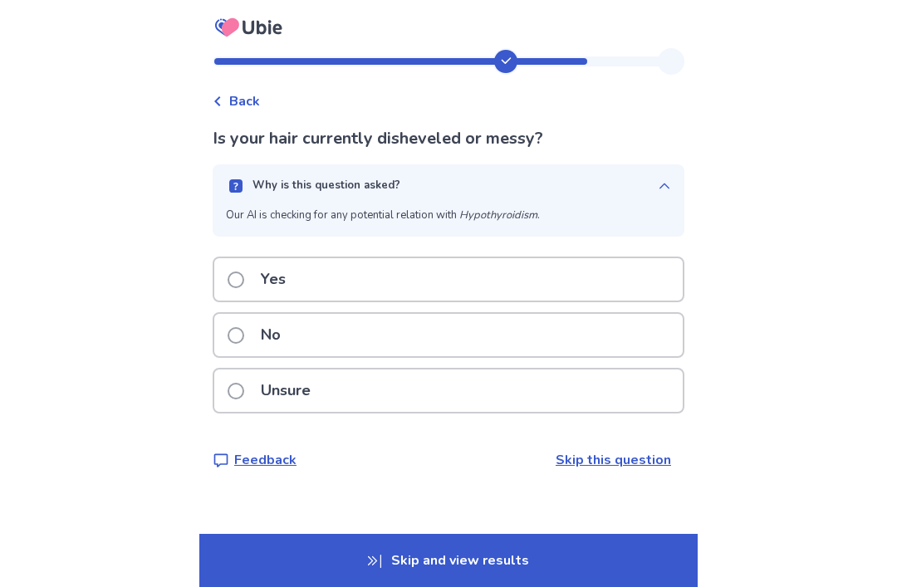
click at [647, 196] on button "Why is this question asked?" at bounding box center [449, 185] width 472 height 43
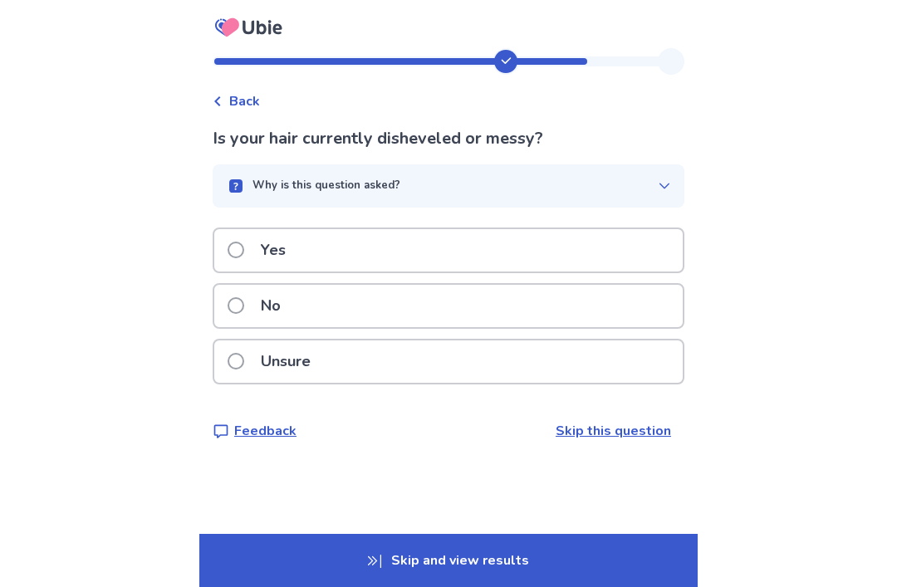
click at [592, 295] on div "No" at bounding box center [448, 306] width 468 height 42
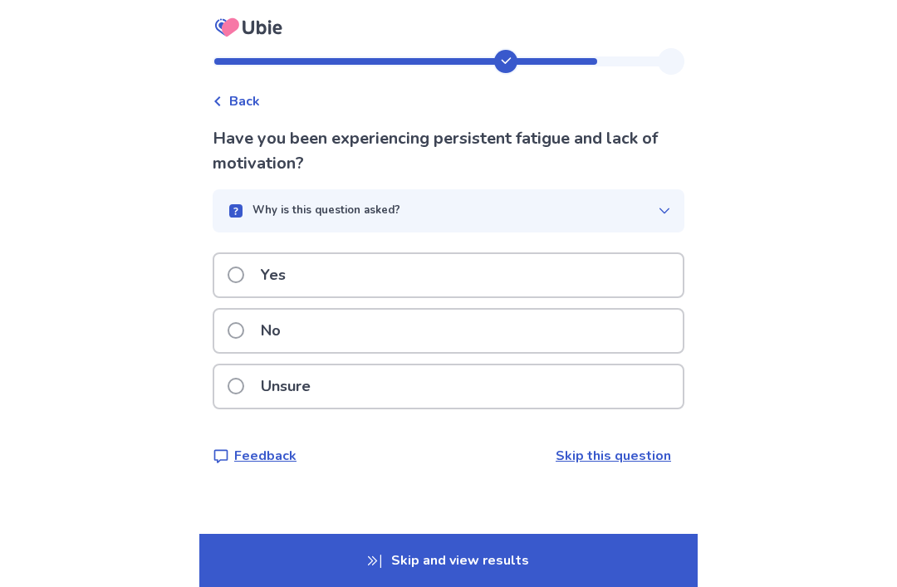
click at [638, 211] on div "Why is this question asked?" at bounding box center [442, 211] width 432 height 17
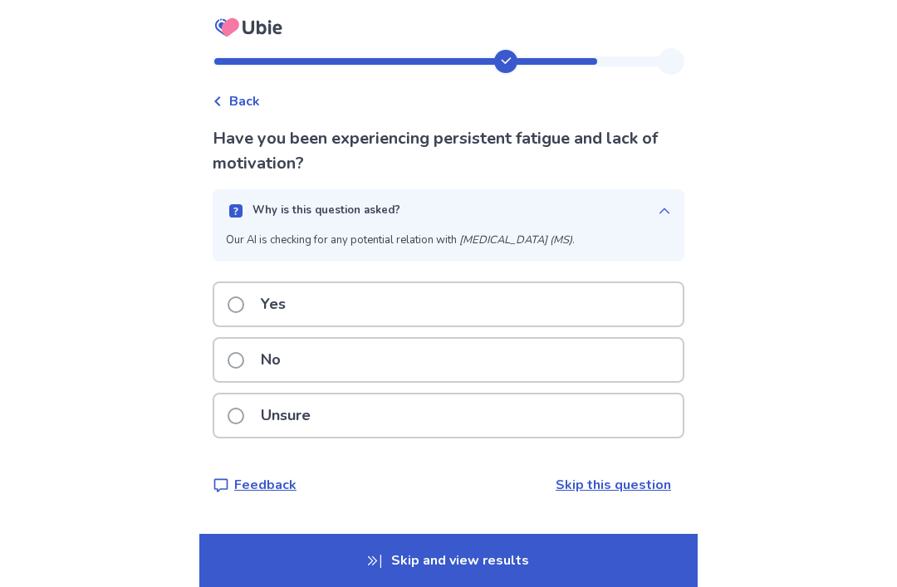
click at [536, 421] on div "Unsure" at bounding box center [448, 415] width 468 height 42
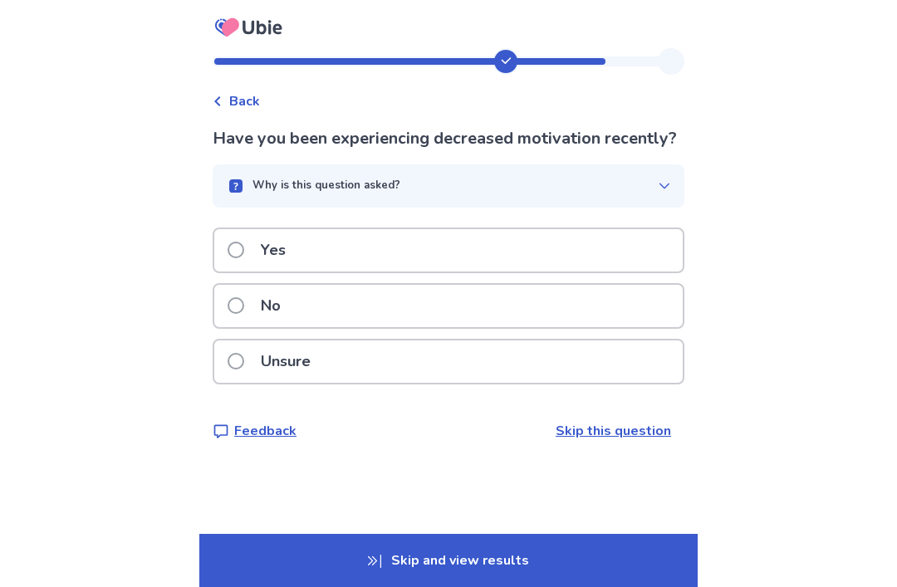
click at [572, 271] on div "Yes" at bounding box center [448, 250] width 468 height 42
click at [658, 191] on icon "button" at bounding box center [664, 185] width 13 height 13
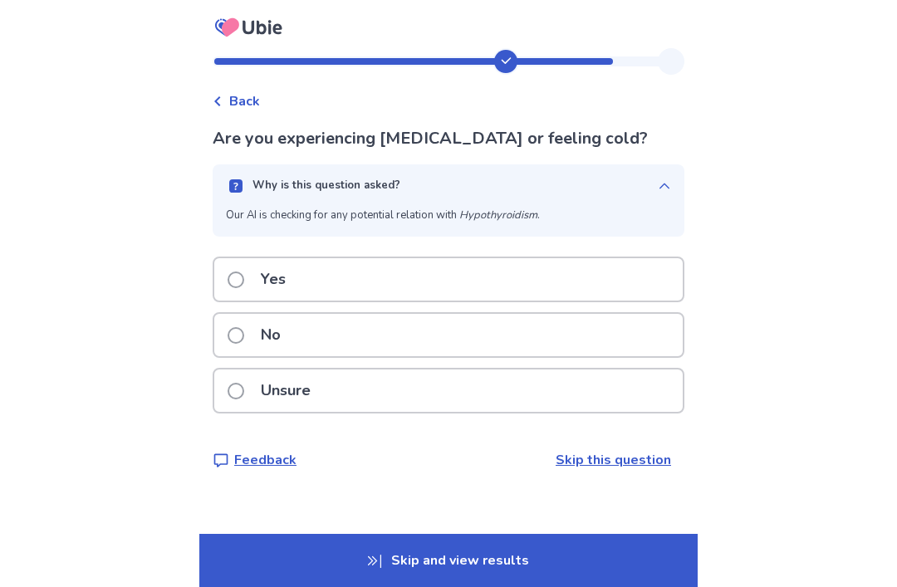
click at [560, 345] on div "No" at bounding box center [448, 335] width 468 height 42
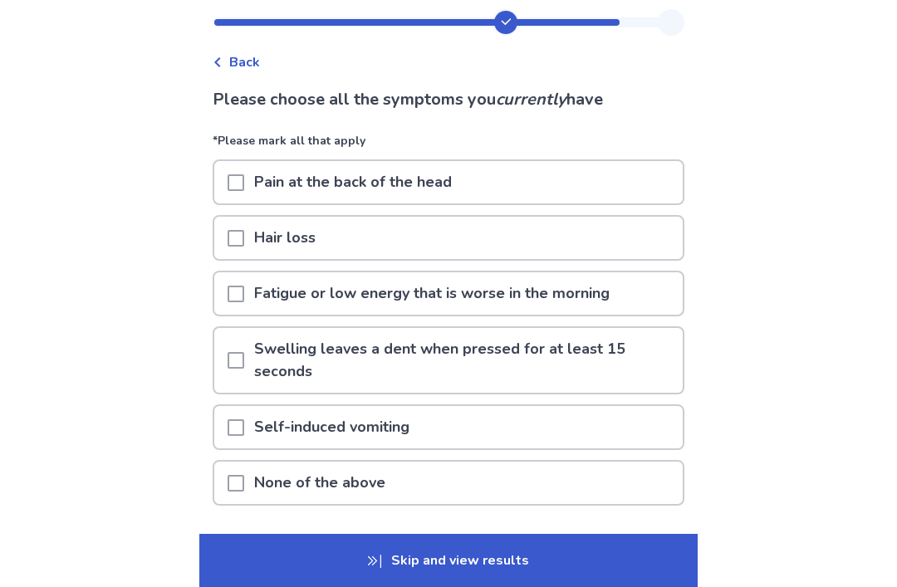
scroll to position [45, 0]
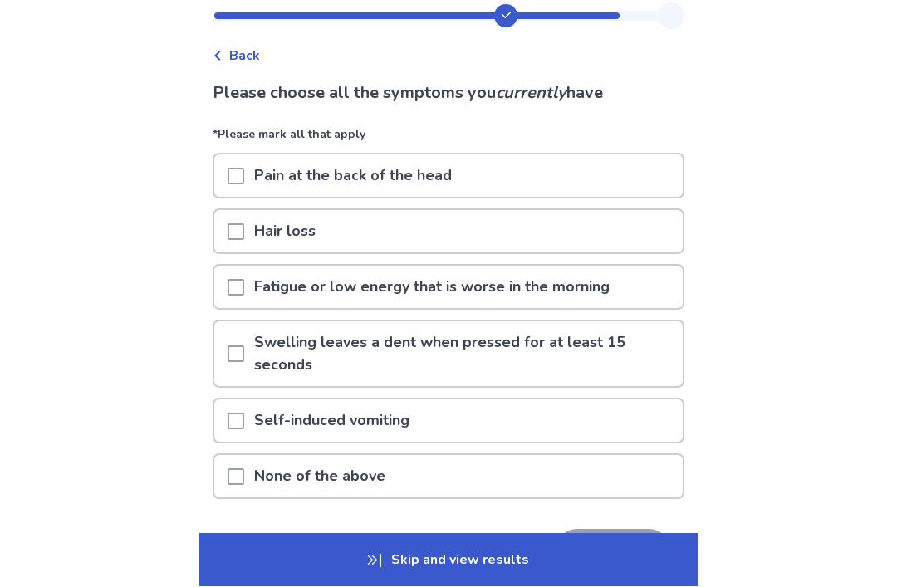
click at [491, 485] on div "None of the above" at bounding box center [448, 477] width 468 height 42
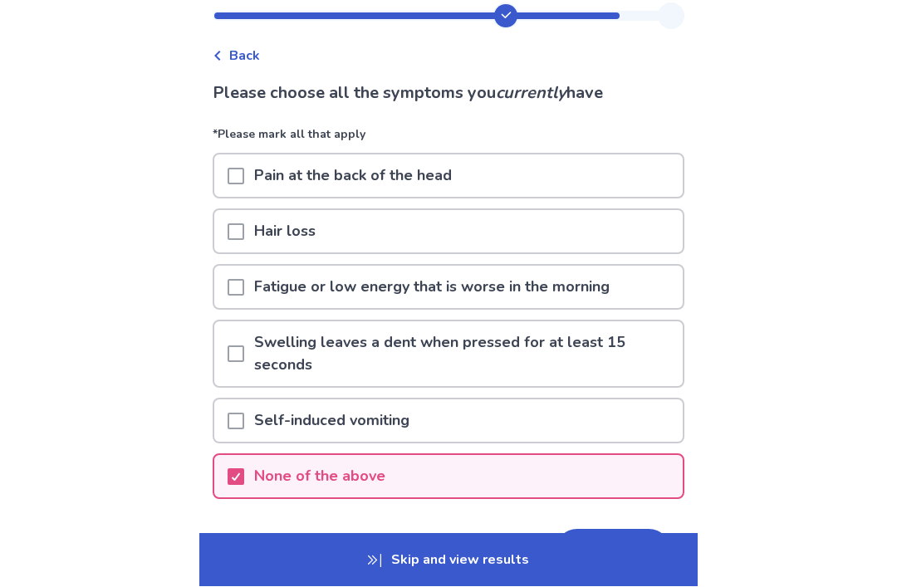
scroll to position [46, 0]
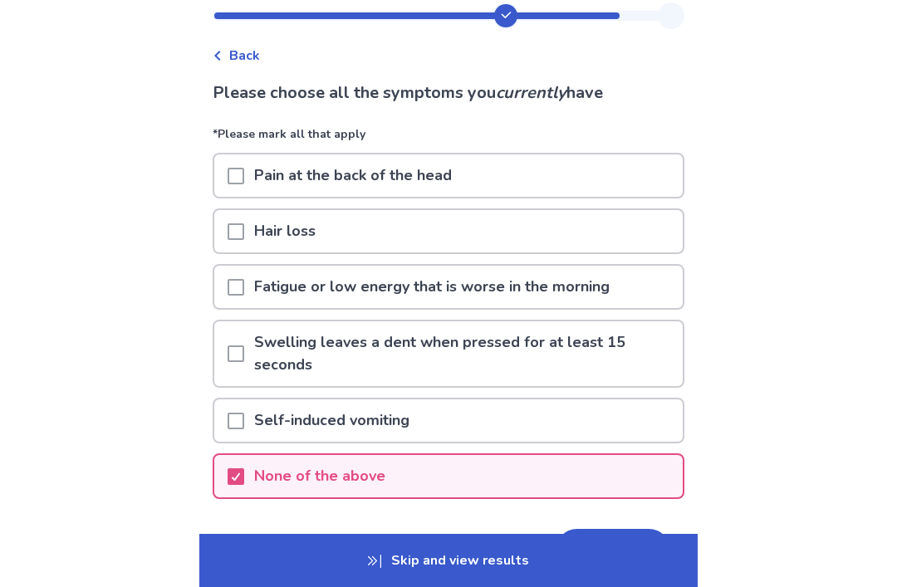
click at [607, 555] on button "Next" at bounding box center [613, 551] width 116 height 45
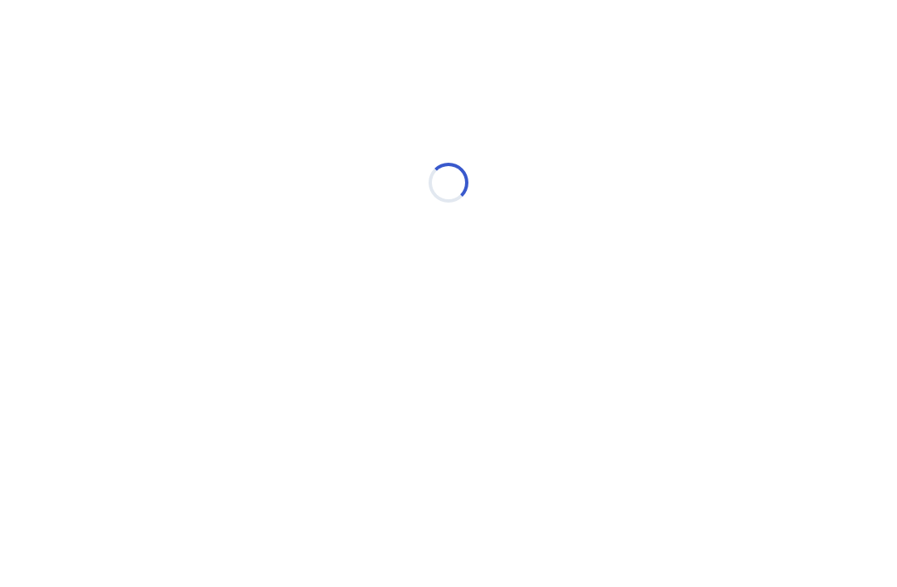
scroll to position [0, 0]
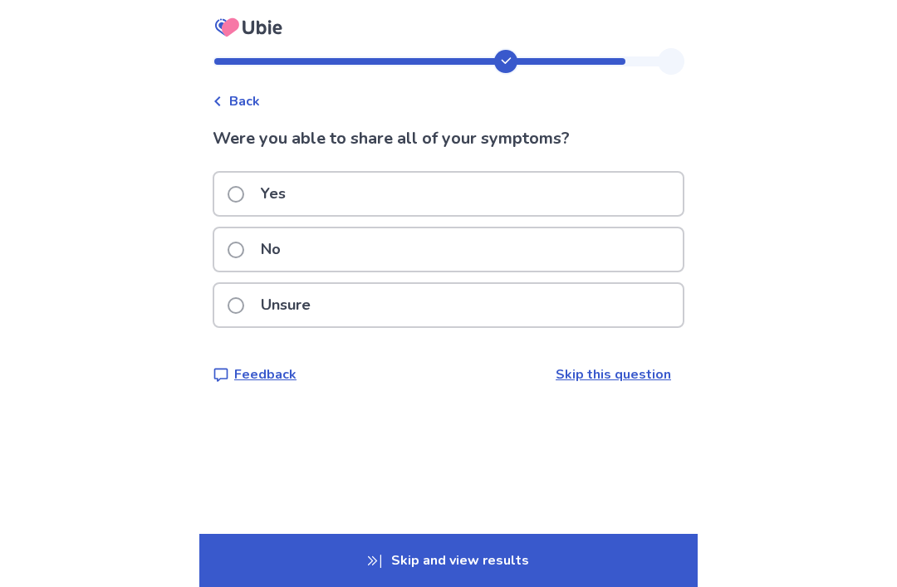
click at [604, 198] on div "Yes" at bounding box center [448, 194] width 468 height 42
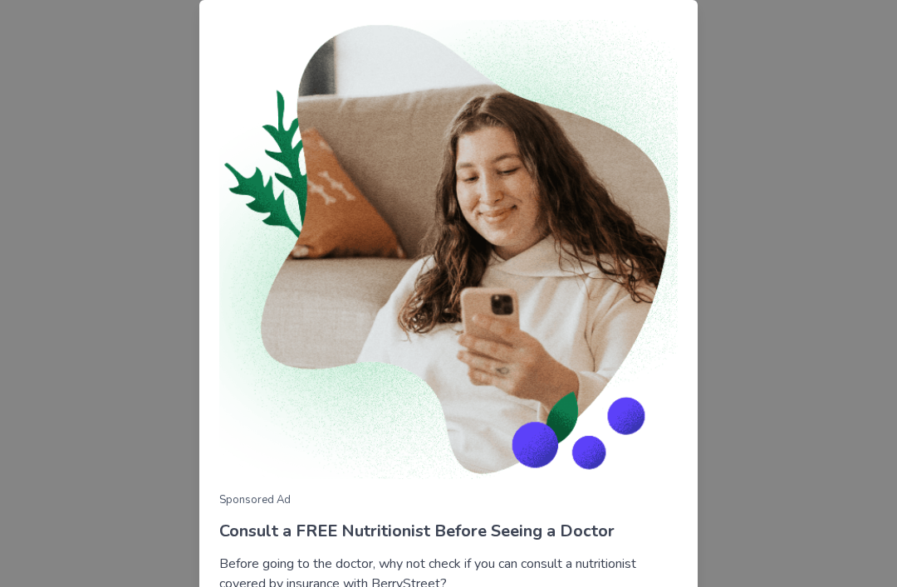
scroll to position [108, 0]
click at [734, 297] on div "Sponsored Ad Consult a FREE Nutritionist Before Seeing a Doctor Before going to…" at bounding box center [448, 293] width 897 height 587
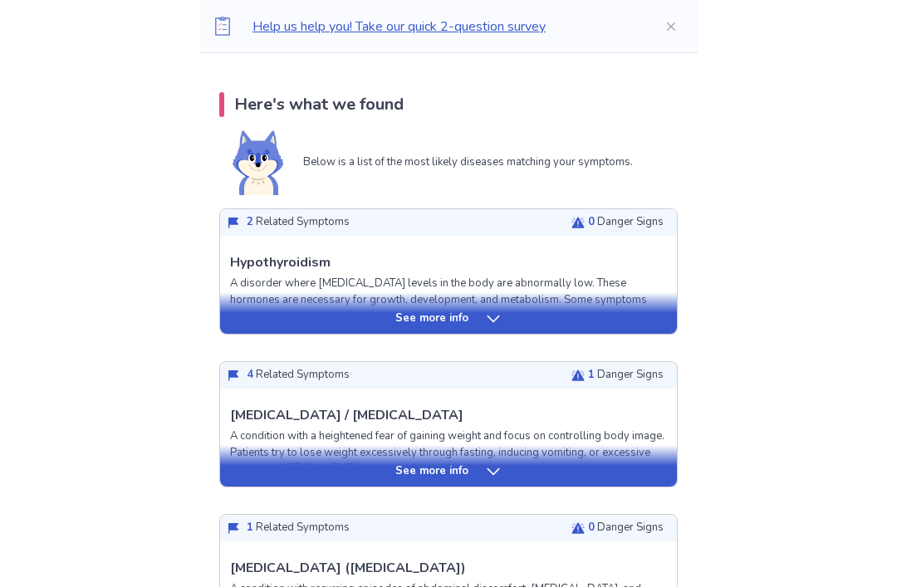
scroll to position [319, 0]
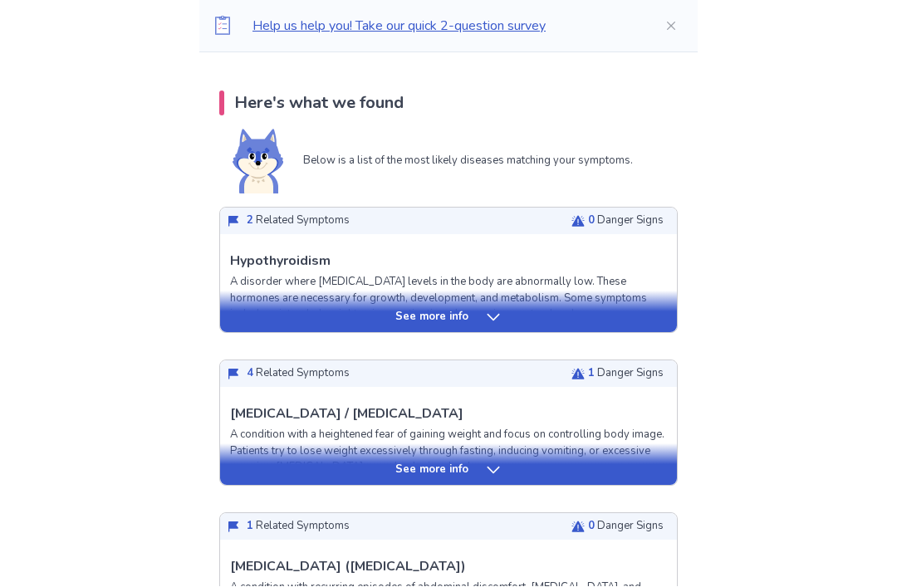
click at [614, 300] on div "See more info" at bounding box center [448, 312] width 457 height 42
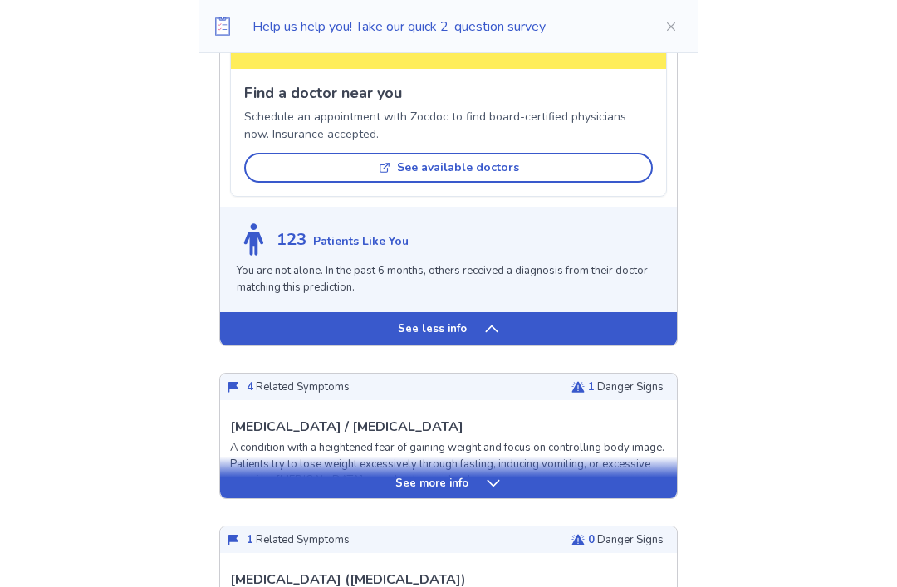
scroll to position [1342, 0]
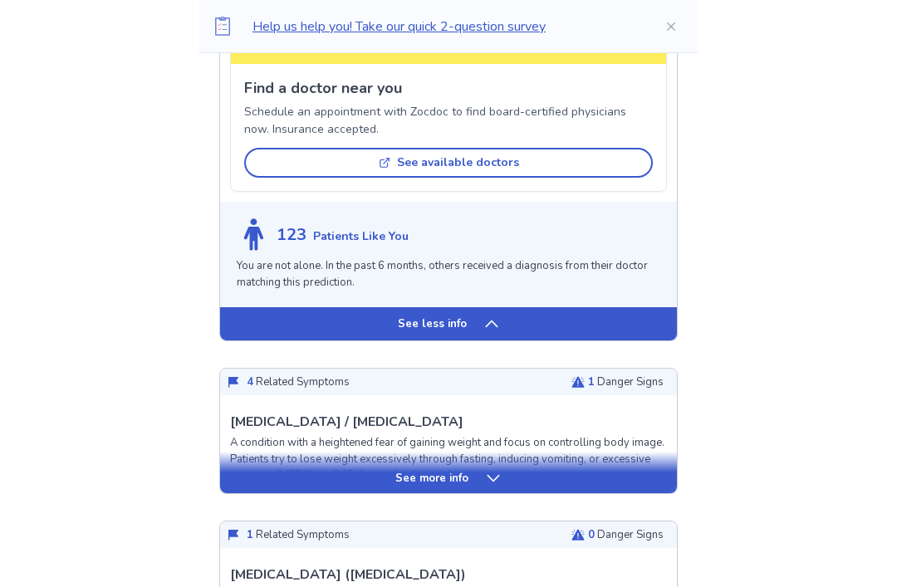
click at [576, 470] on div "See more info" at bounding box center [448, 478] width 457 height 17
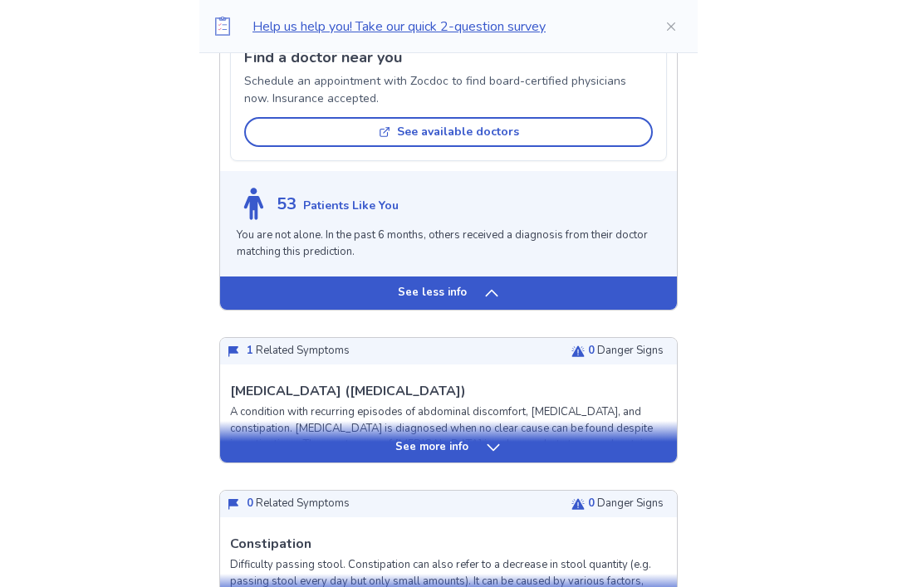
scroll to position [2520, 0]
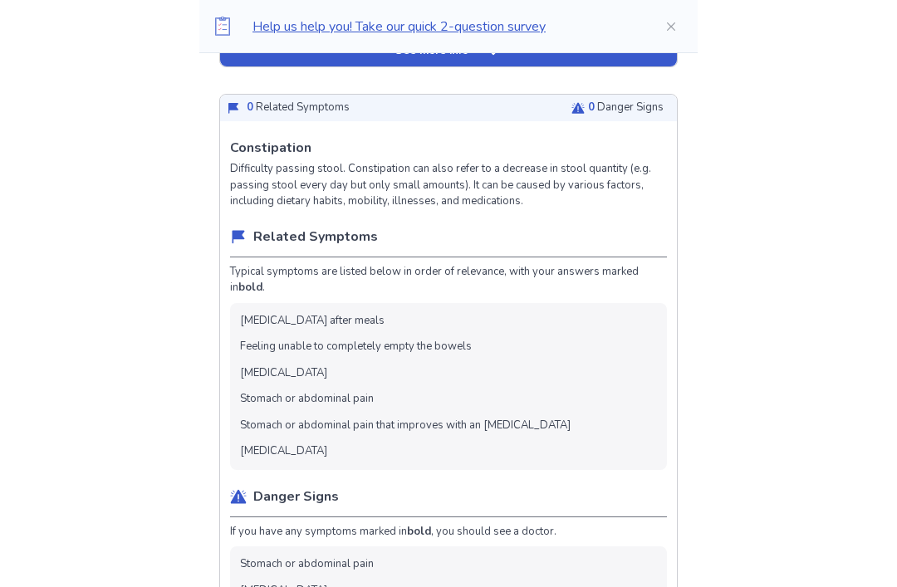
scroll to position [2916, 0]
